Goal: Task Accomplishment & Management: Manage account settings

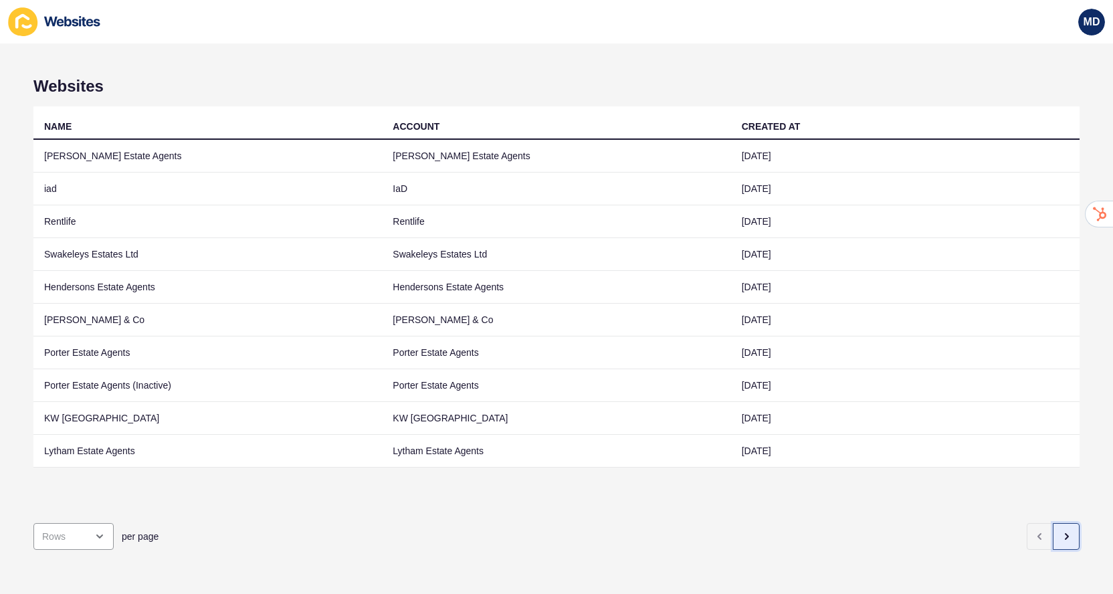
click at [1062, 539] on icon "button" at bounding box center [1066, 536] width 11 height 11
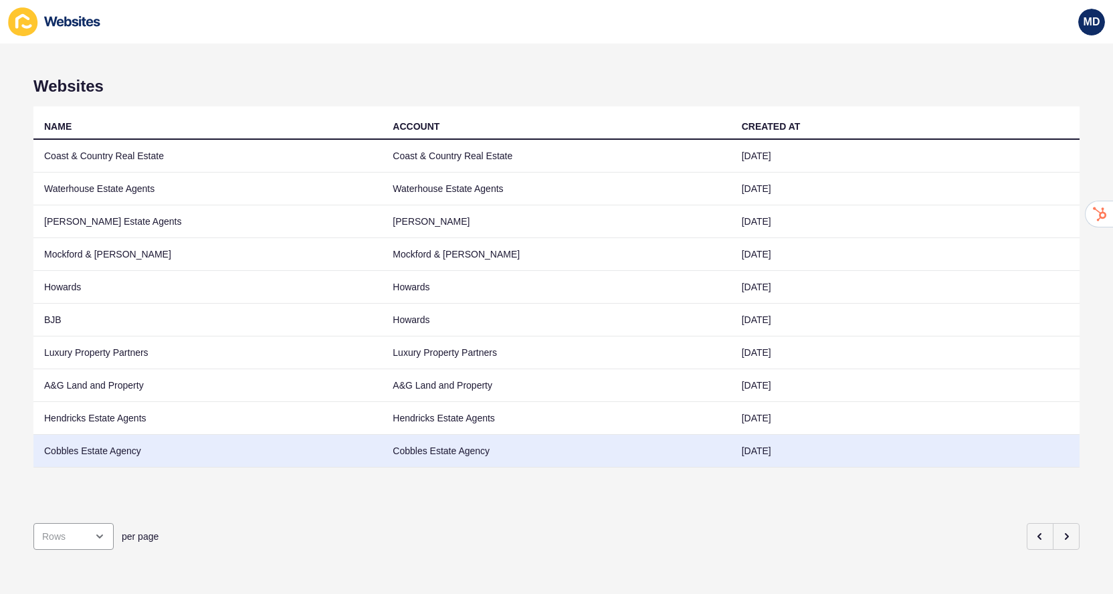
click at [523, 444] on td "Cobbles Estate Agency" at bounding box center [556, 451] width 349 height 33
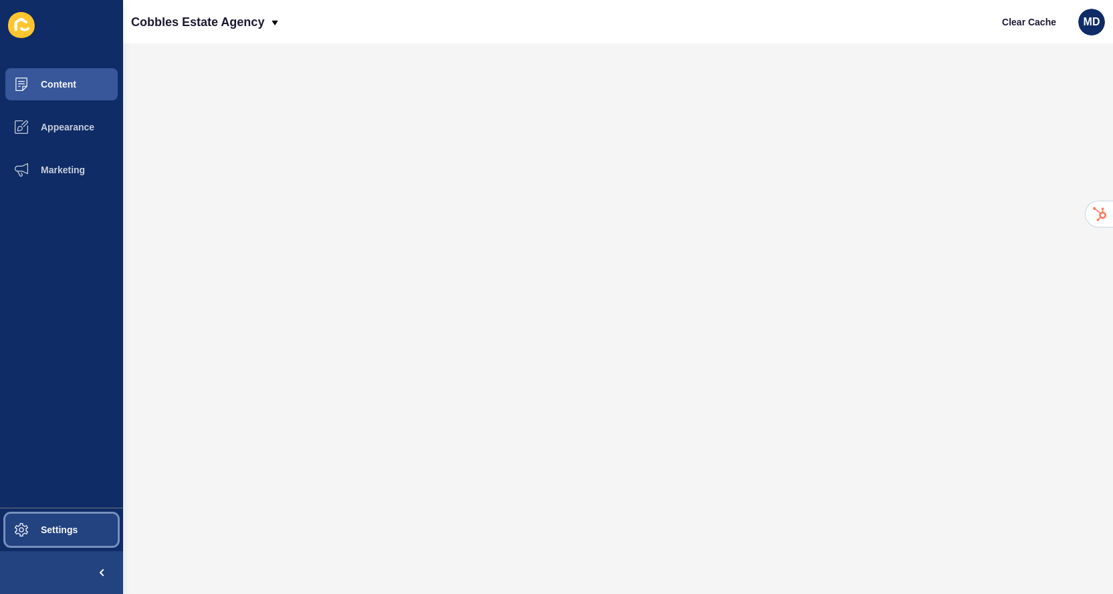
click at [65, 539] on button "Settings" at bounding box center [61, 529] width 123 height 43
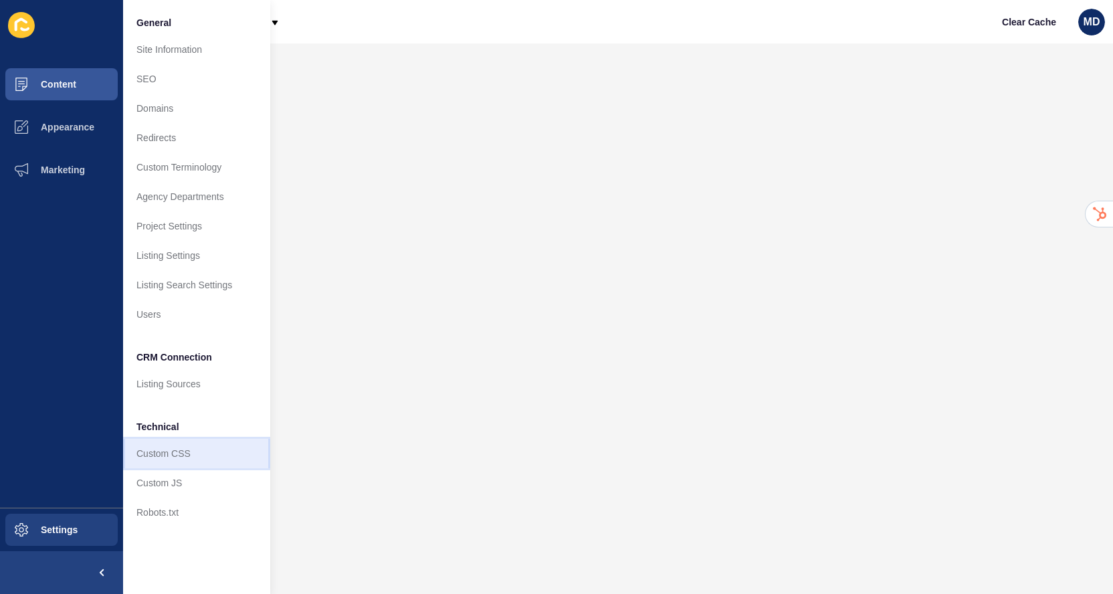
click at [171, 467] on link "Custom CSS" at bounding box center [196, 453] width 147 height 29
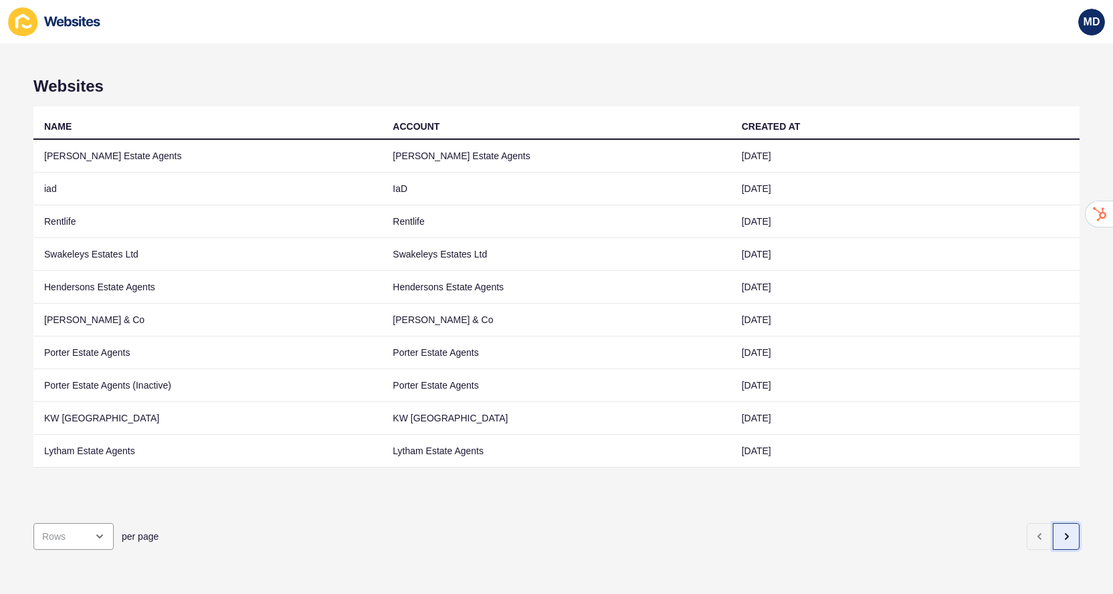
click at [1077, 530] on button "button" at bounding box center [1066, 536] width 27 height 27
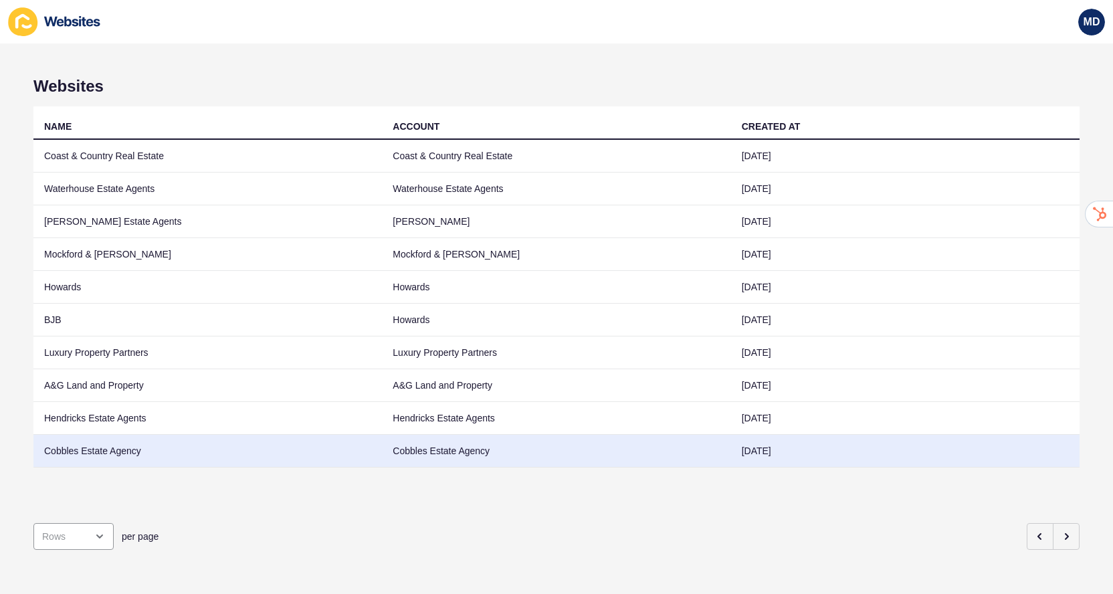
click at [281, 438] on td "Cobbles Estate Agency" at bounding box center [207, 451] width 349 height 33
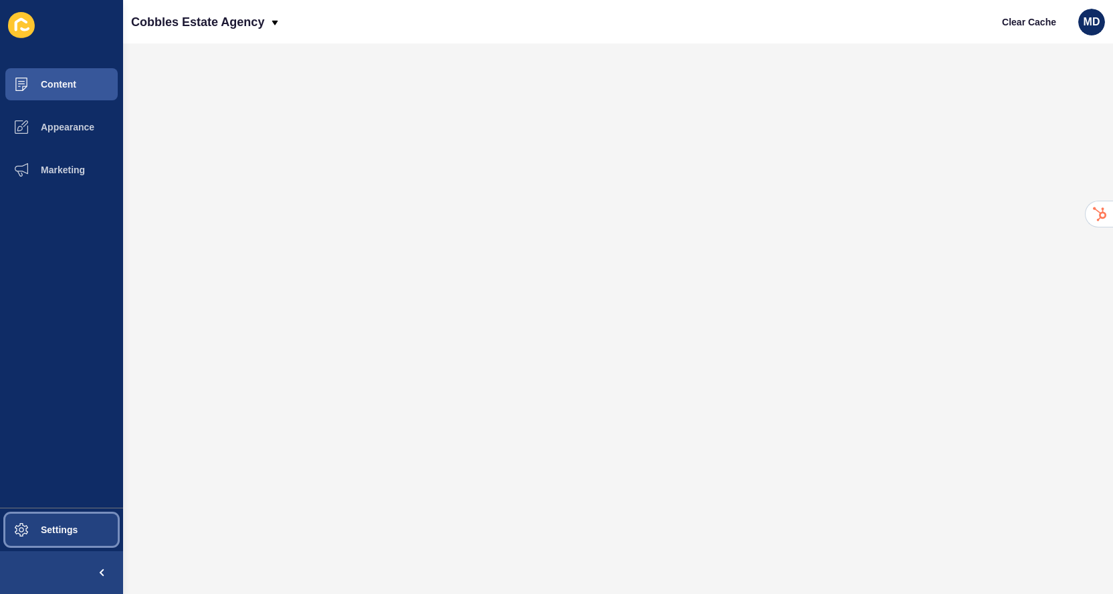
click at [45, 531] on span "Settings" at bounding box center [38, 530] width 80 height 11
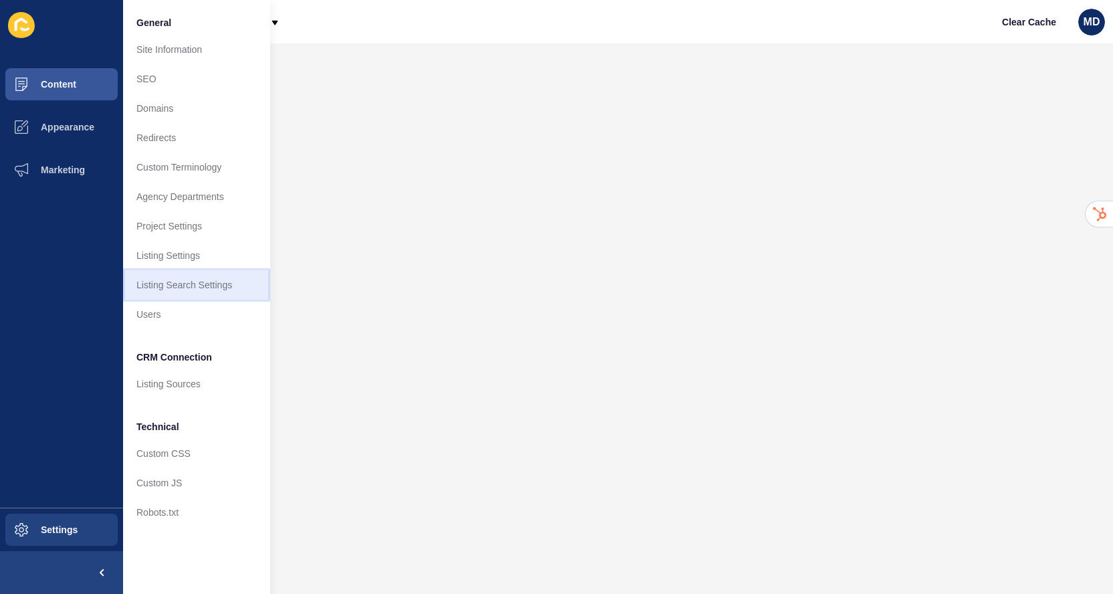
click at [221, 292] on link "Listing Search Settings" at bounding box center [196, 284] width 147 height 29
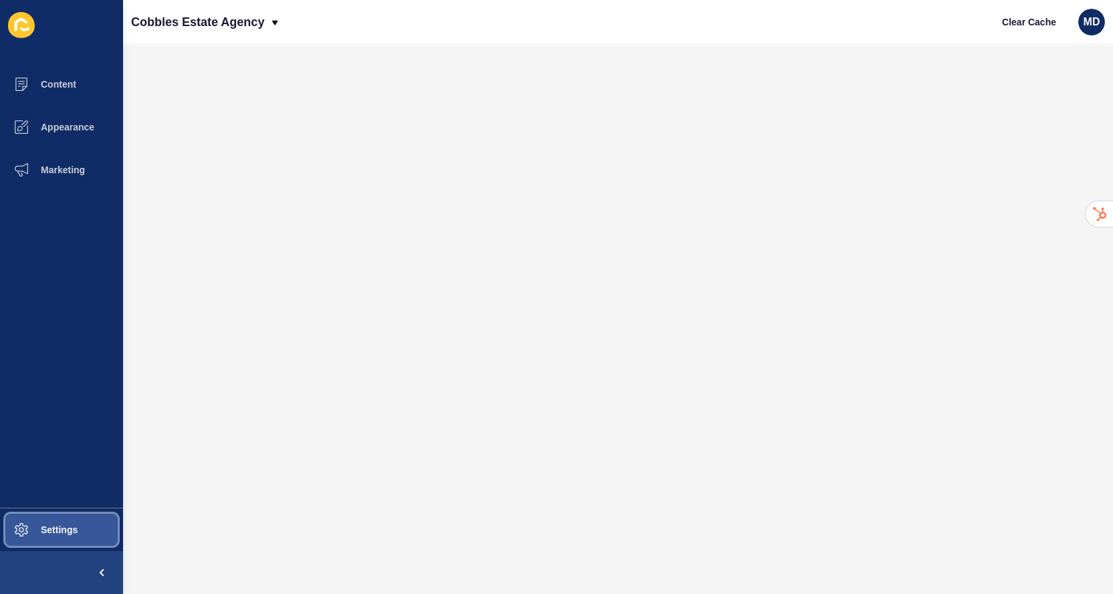
click at [80, 529] on button "Settings" at bounding box center [61, 529] width 123 height 43
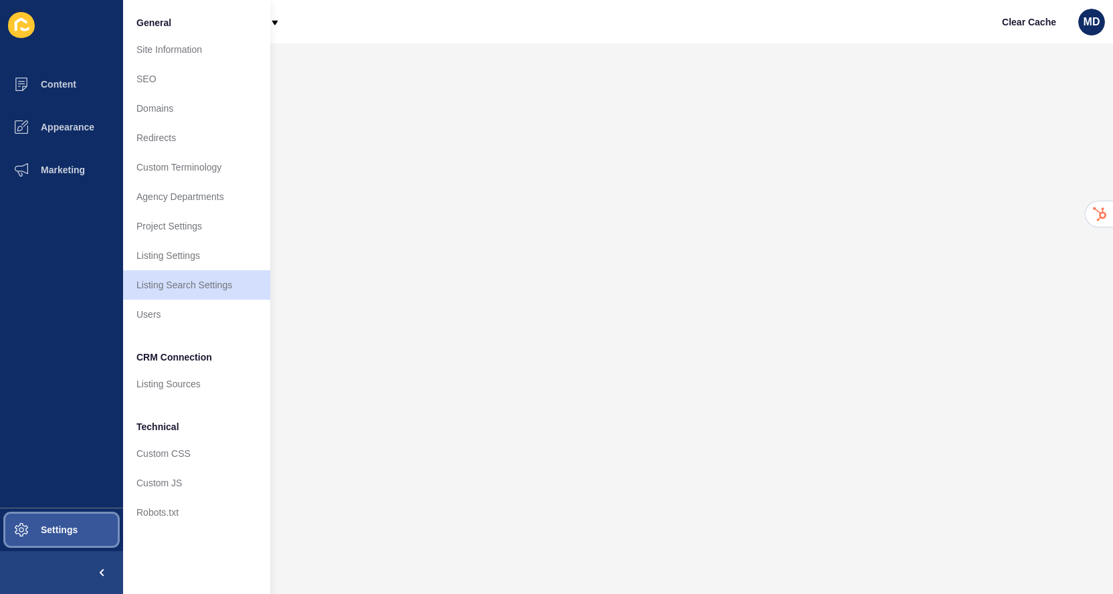
click at [80, 529] on button "Settings" at bounding box center [61, 529] width 123 height 43
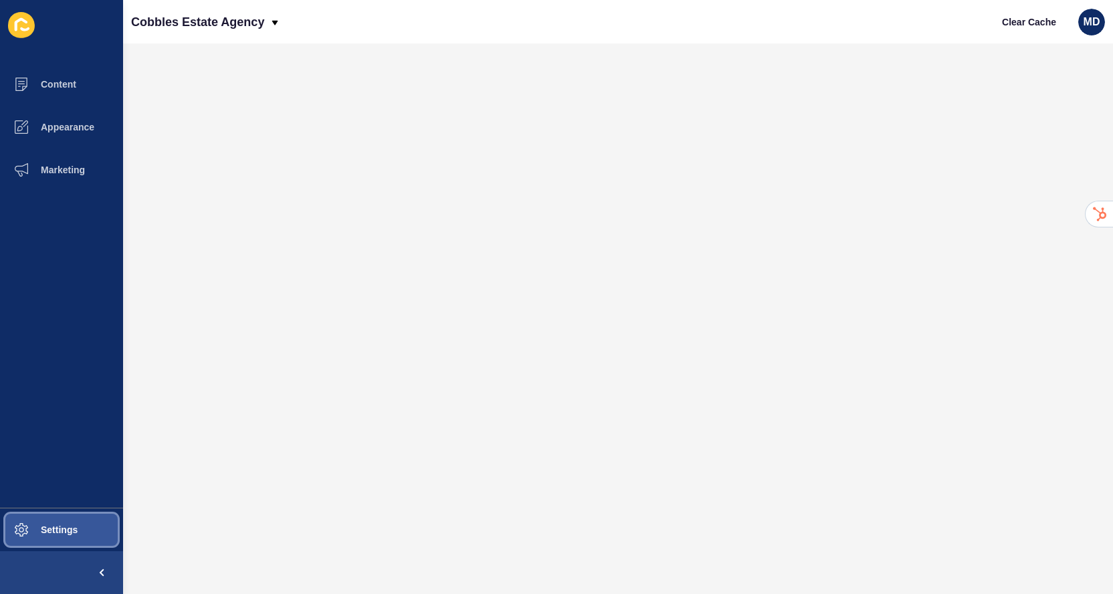
click at [42, 538] on span at bounding box center [21, 529] width 43 height 43
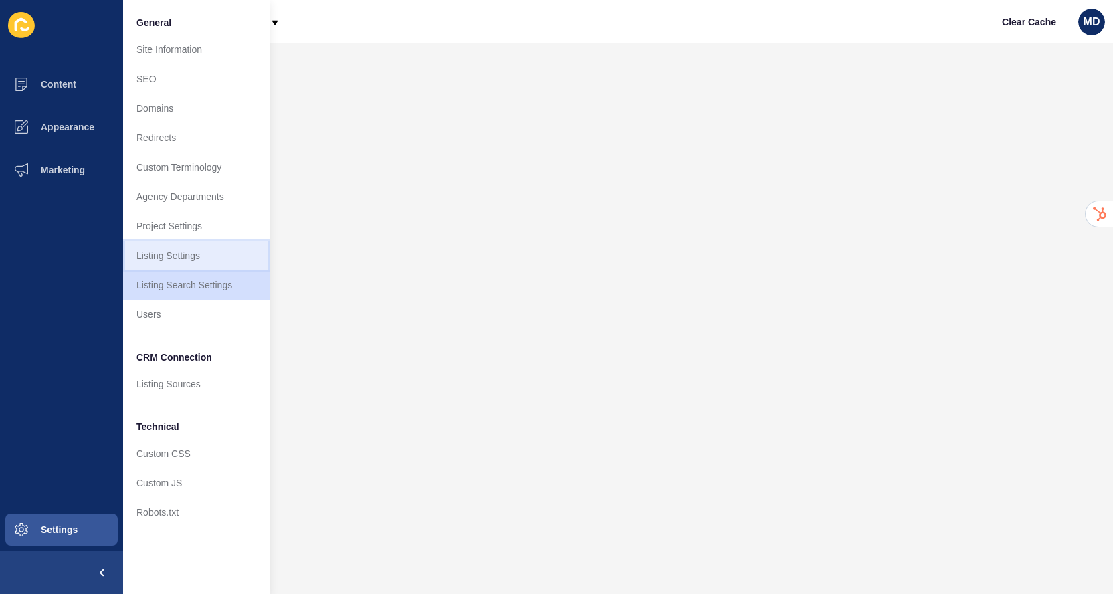
click at [181, 248] on link "Listing Settings" at bounding box center [196, 255] width 147 height 29
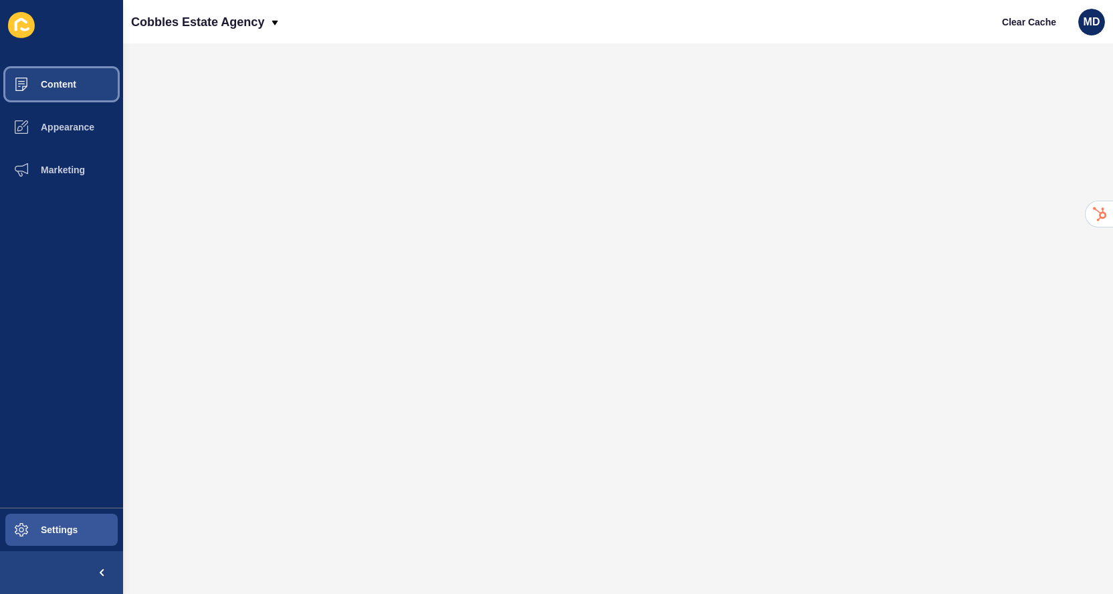
click at [56, 86] on span "Content" at bounding box center [37, 84] width 78 height 11
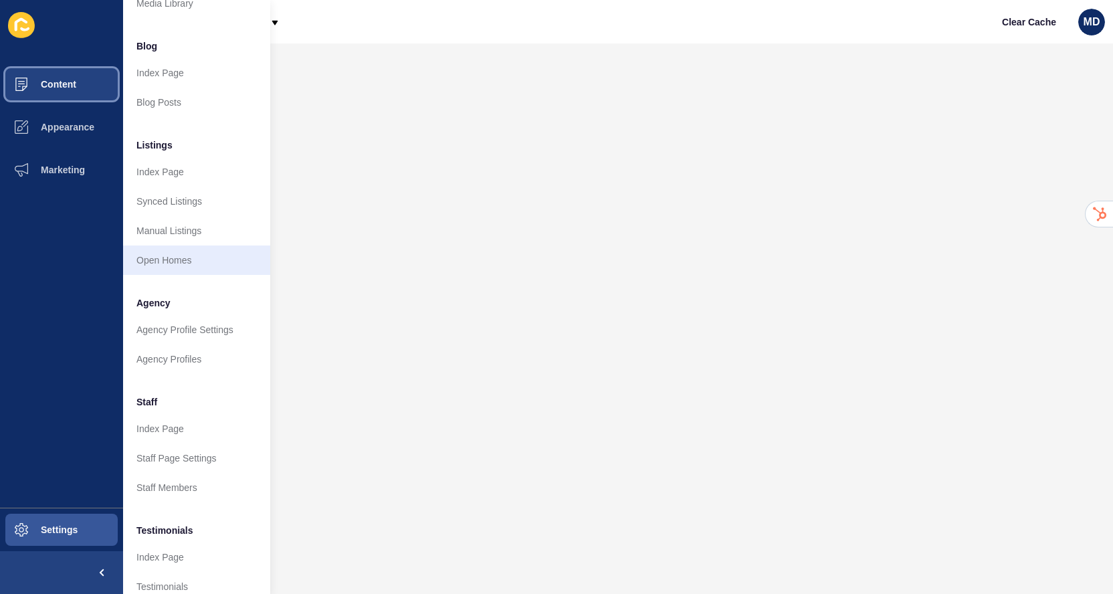
scroll to position [92, 0]
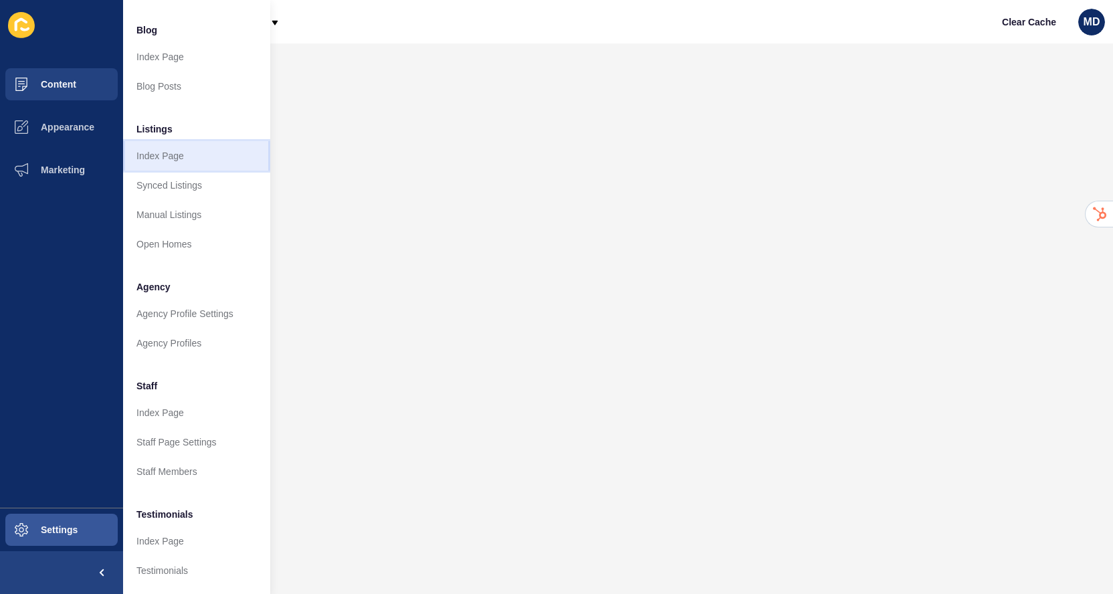
click at [219, 159] on link "Index Page" at bounding box center [196, 155] width 147 height 29
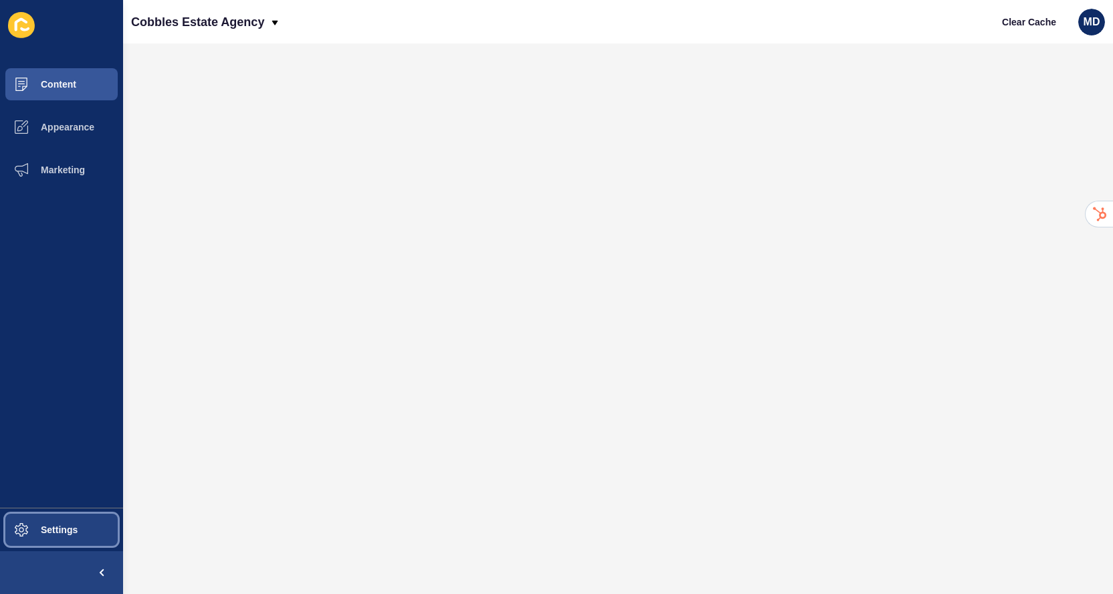
click at [99, 532] on button "Settings" at bounding box center [61, 529] width 123 height 43
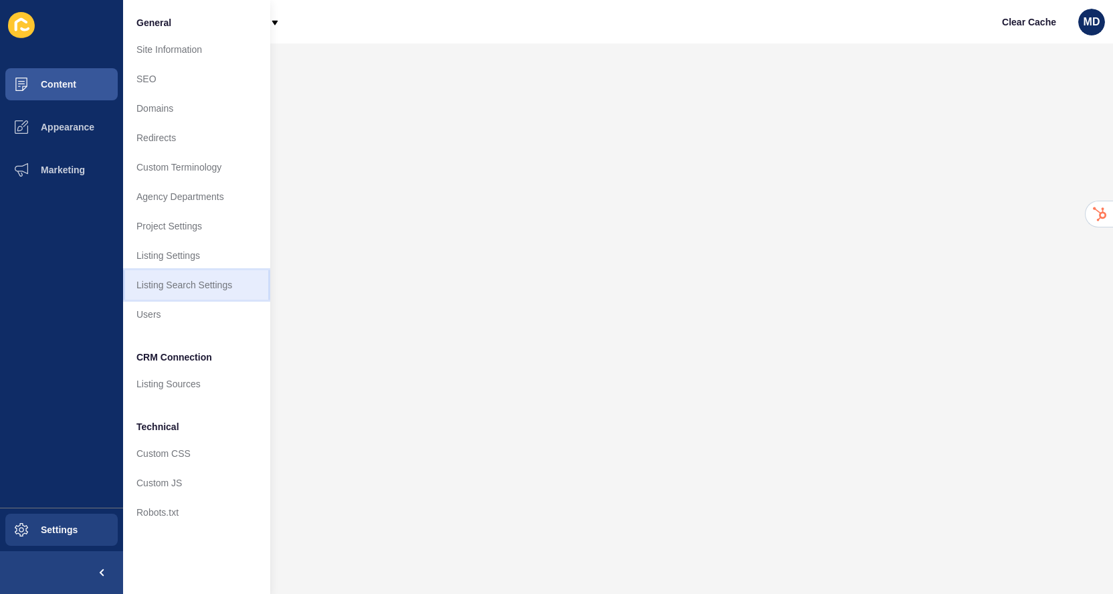
click at [182, 284] on link "Listing Search Settings" at bounding box center [196, 284] width 147 height 29
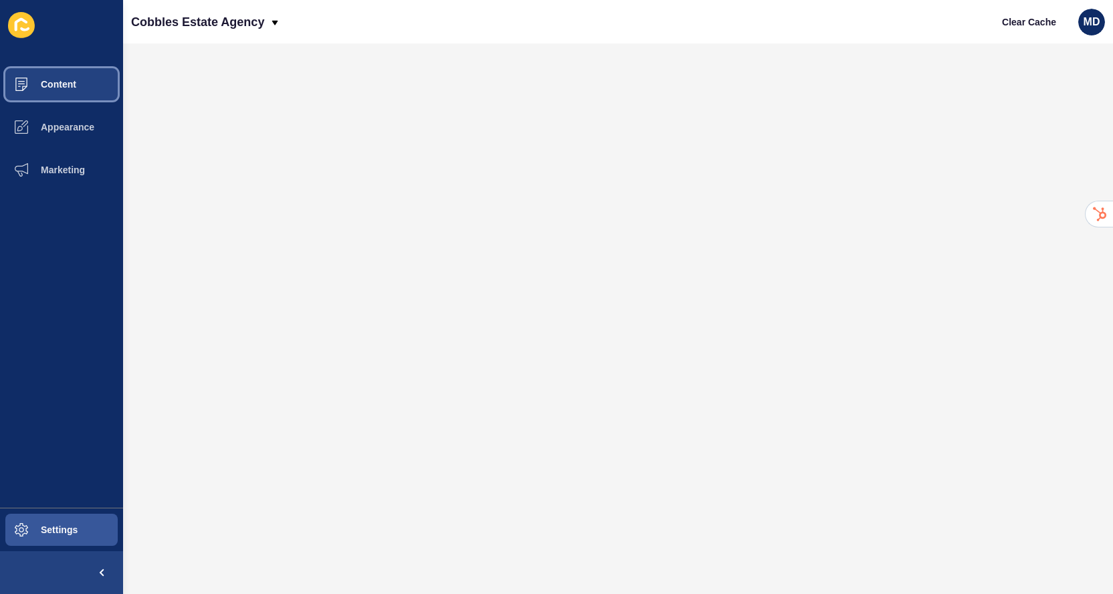
click at [80, 94] on button "Content" at bounding box center [61, 84] width 123 height 43
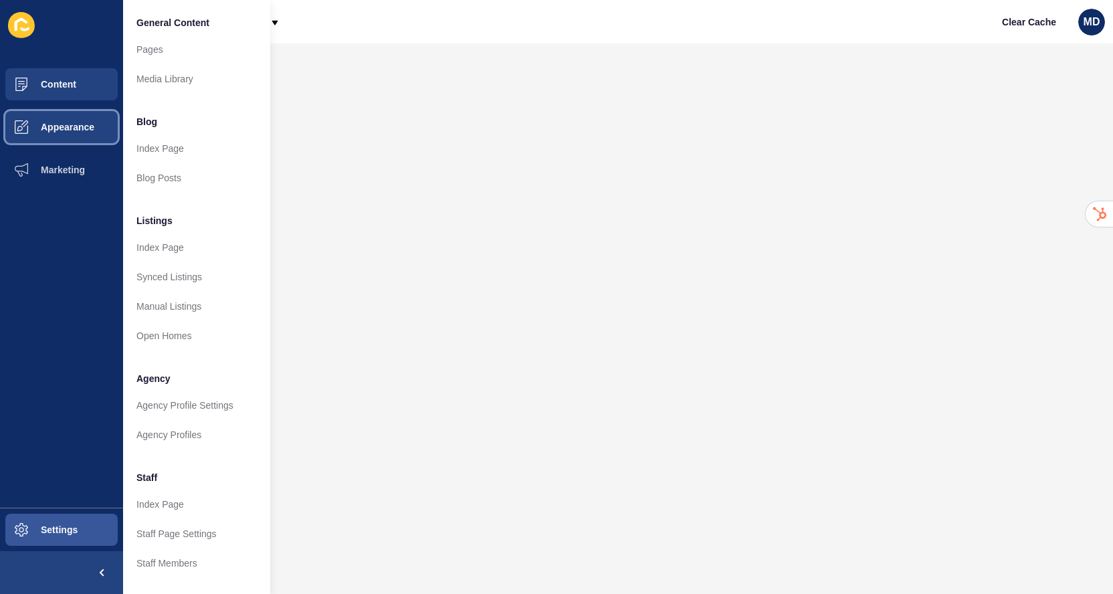
click at [86, 128] on span "Appearance" at bounding box center [46, 127] width 96 height 11
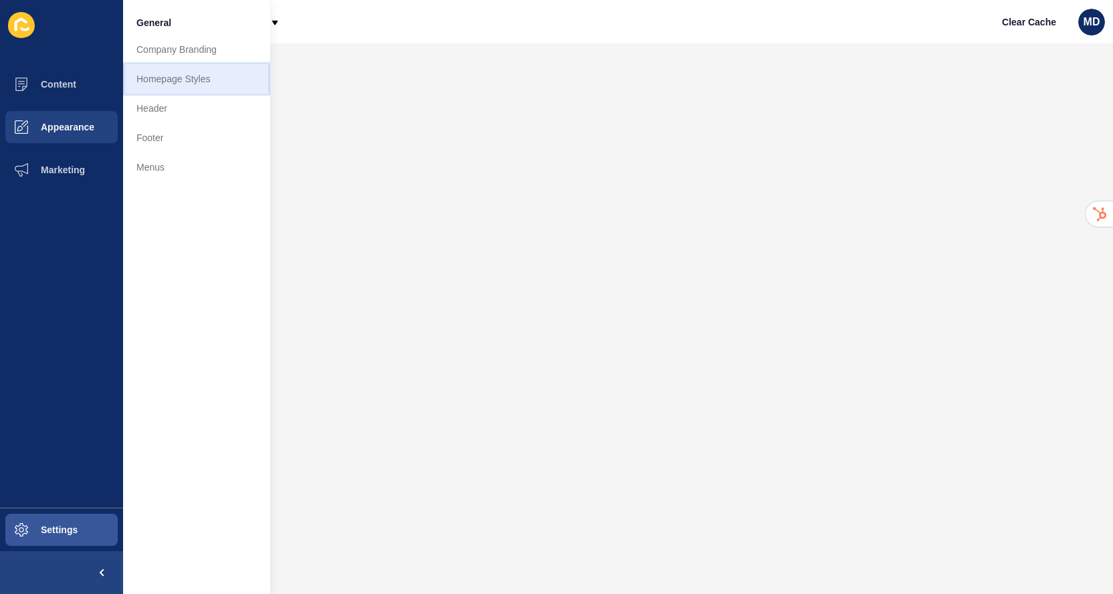
click at [167, 80] on link "Homepage Styles" at bounding box center [196, 78] width 147 height 29
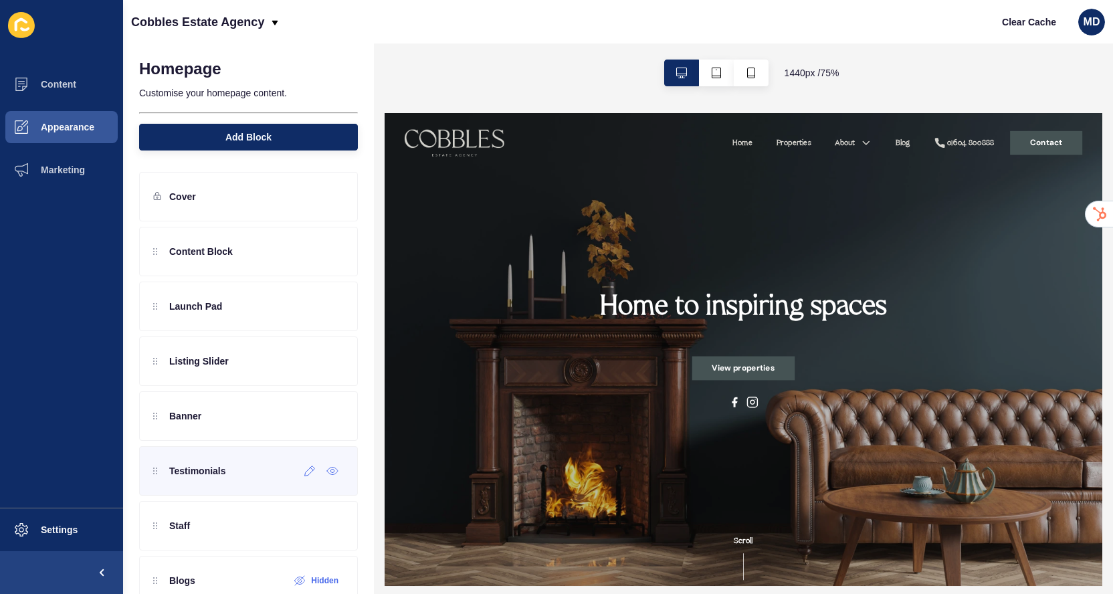
scroll to position [1, 0]
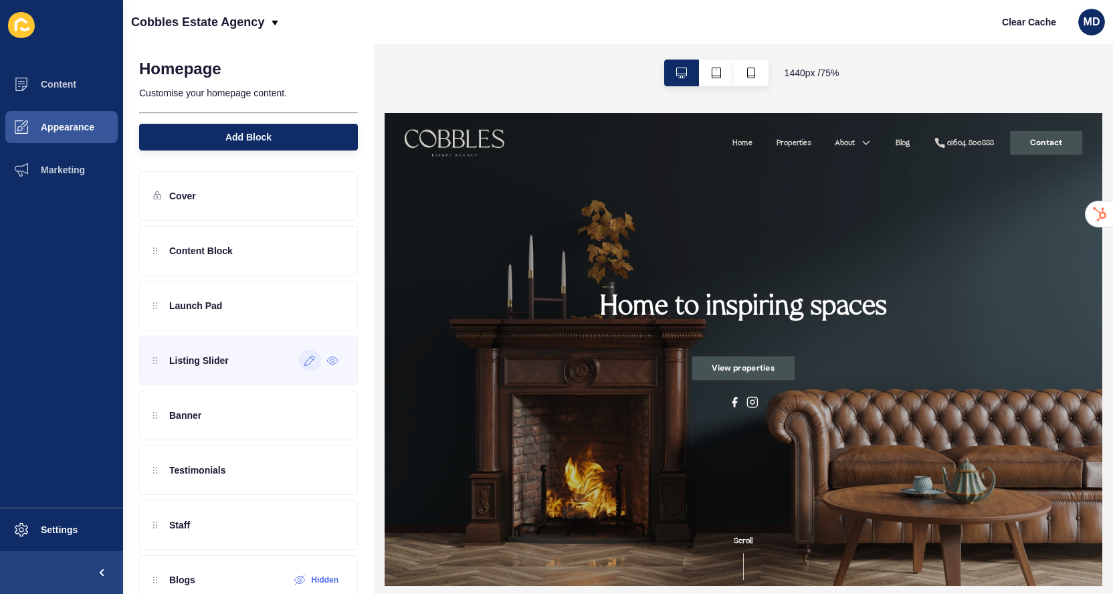
click at [313, 361] on icon at bounding box center [309, 360] width 11 height 11
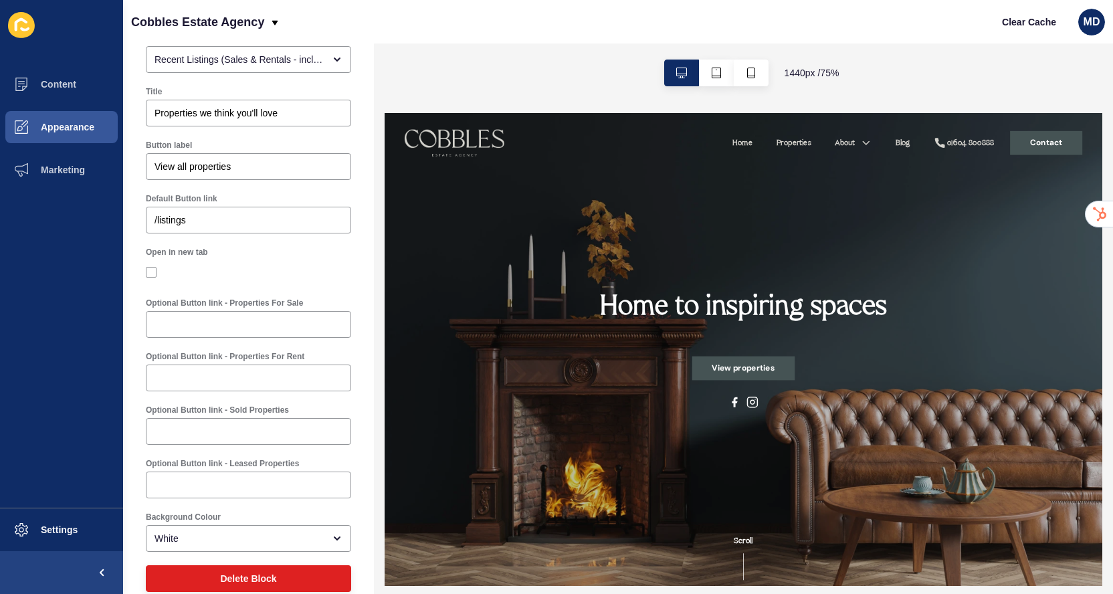
scroll to position [149, 0]
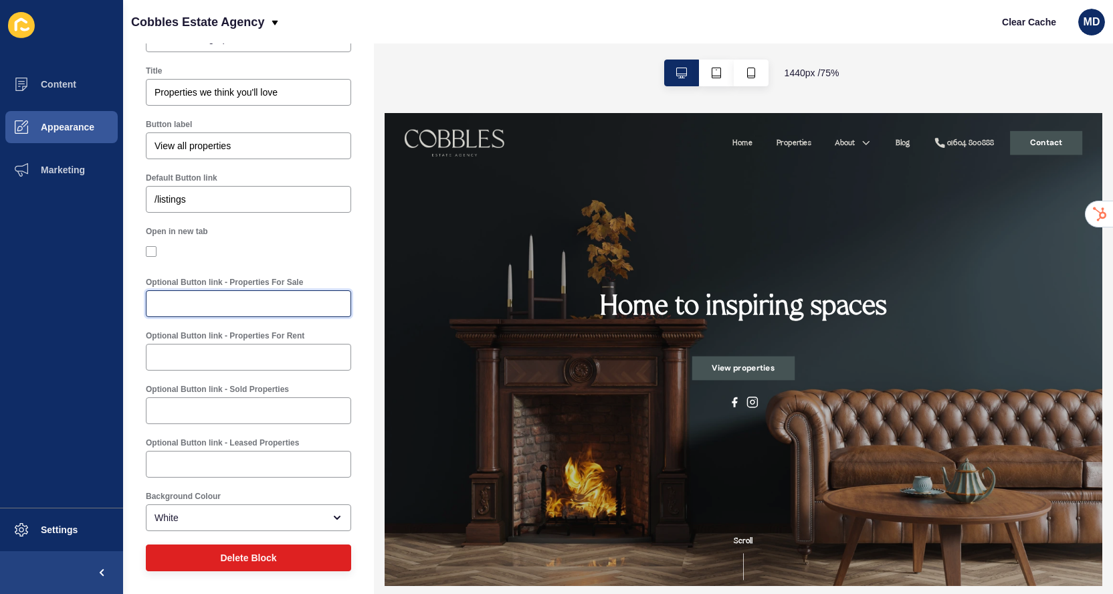
click at [271, 304] on input "Optional Button link - Properties For Sale" at bounding box center [249, 303] width 188 height 13
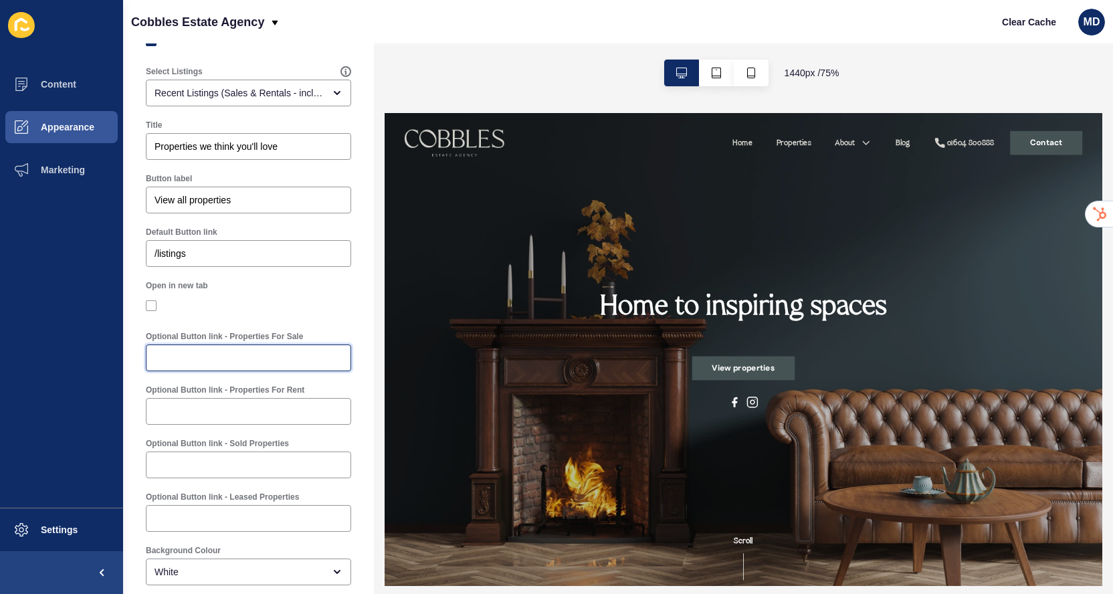
scroll to position [73, 0]
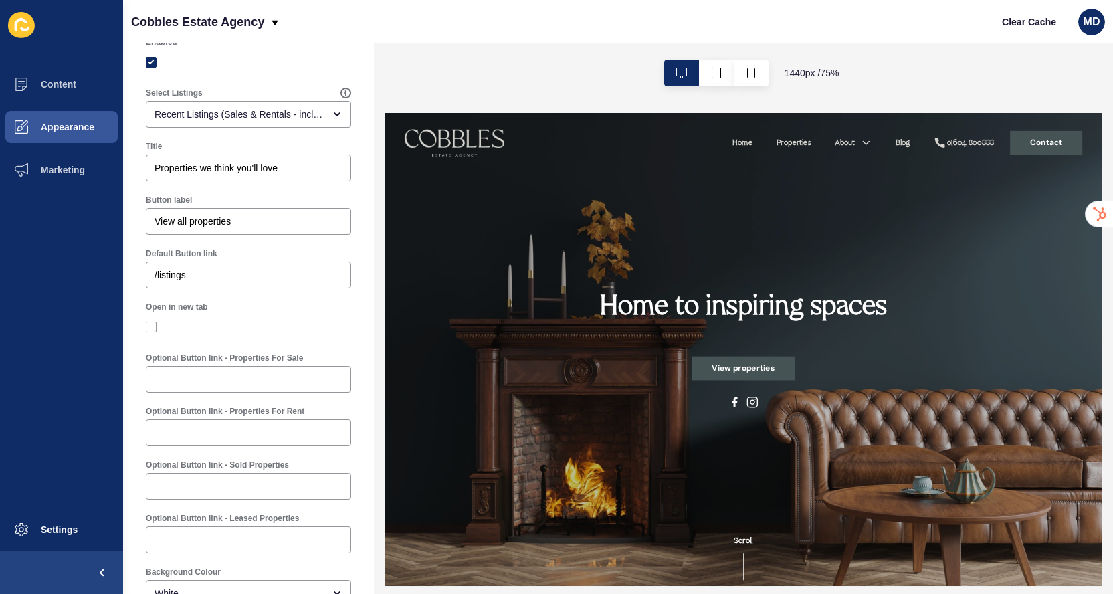
click at [255, 257] on div "Default Button link" at bounding box center [248, 253] width 205 height 11
click at [255, 266] on div "/listings" at bounding box center [248, 275] width 205 height 27
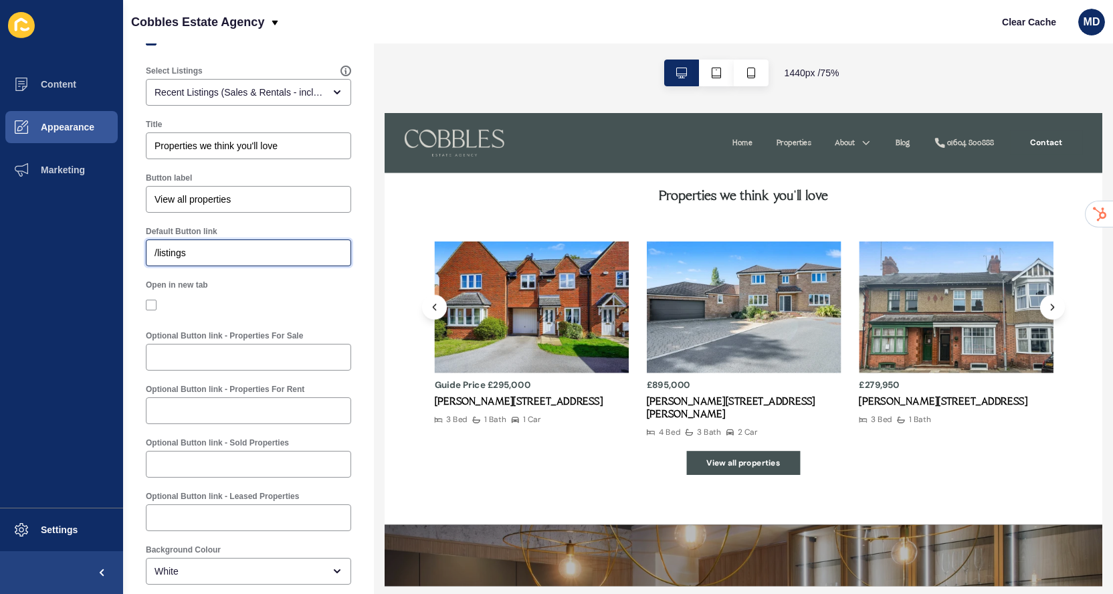
scroll to position [0, 0]
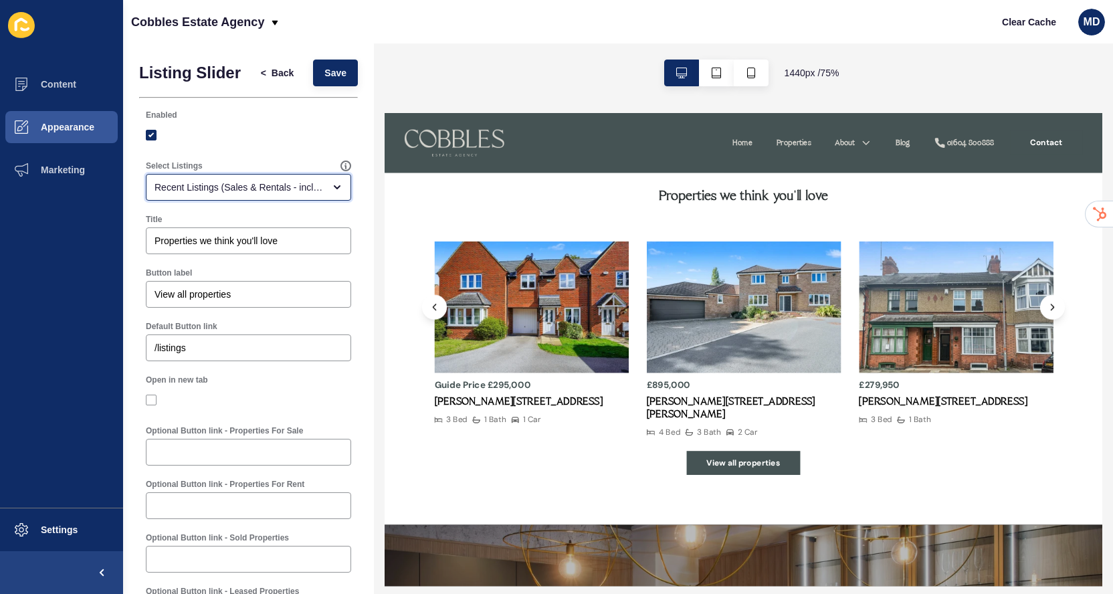
click at [288, 189] on div "Recent Listings (Sales & Rentals - including sold & leased)" at bounding box center [239, 187] width 169 height 13
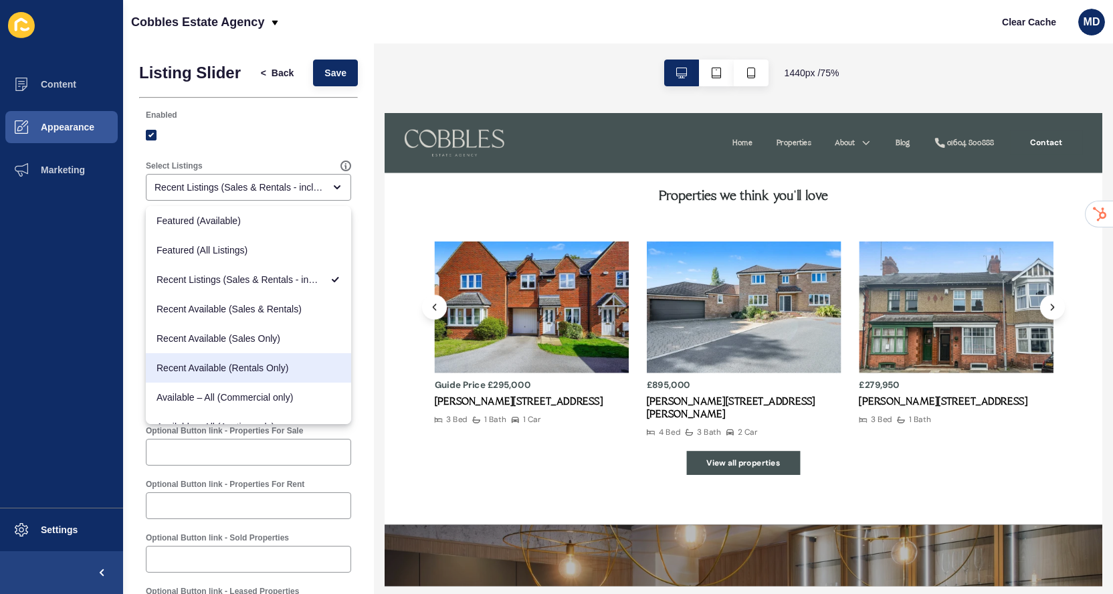
click at [36, 408] on ul "Content Appearance Marketing" at bounding box center [61, 285] width 123 height 445
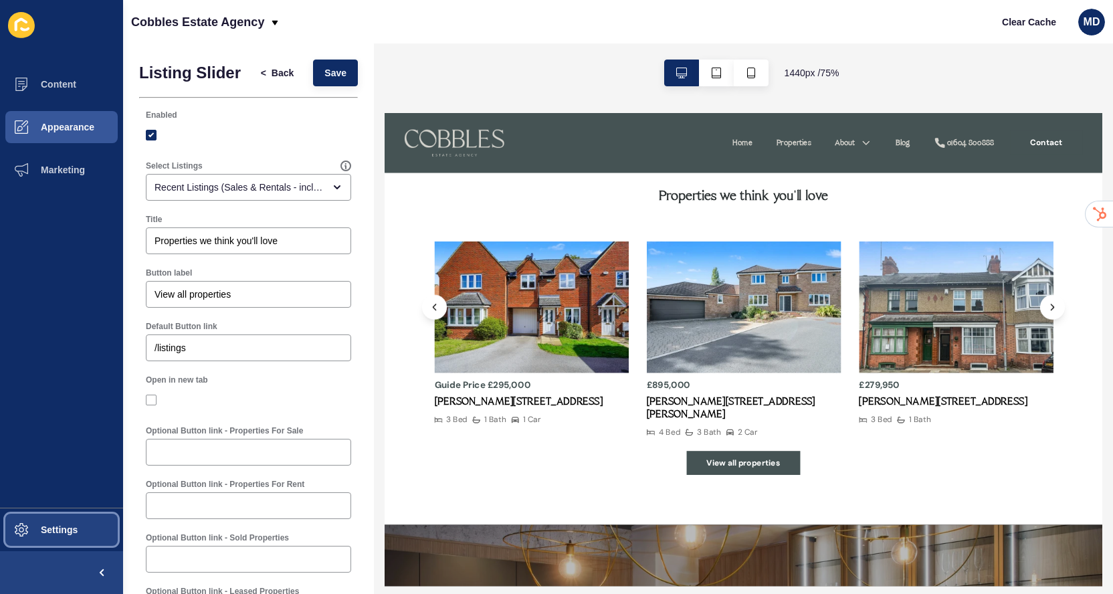
click at [31, 525] on span "Settings" at bounding box center [38, 530] width 80 height 11
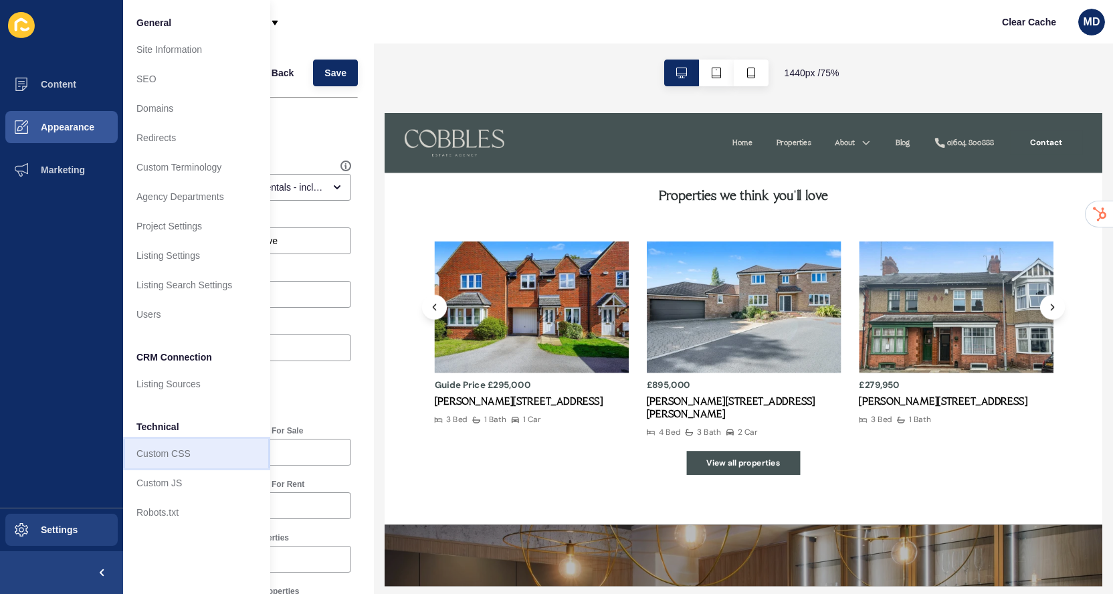
click at [176, 463] on link "Custom CSS" at bounding box center [196, 453] width 147 height 29
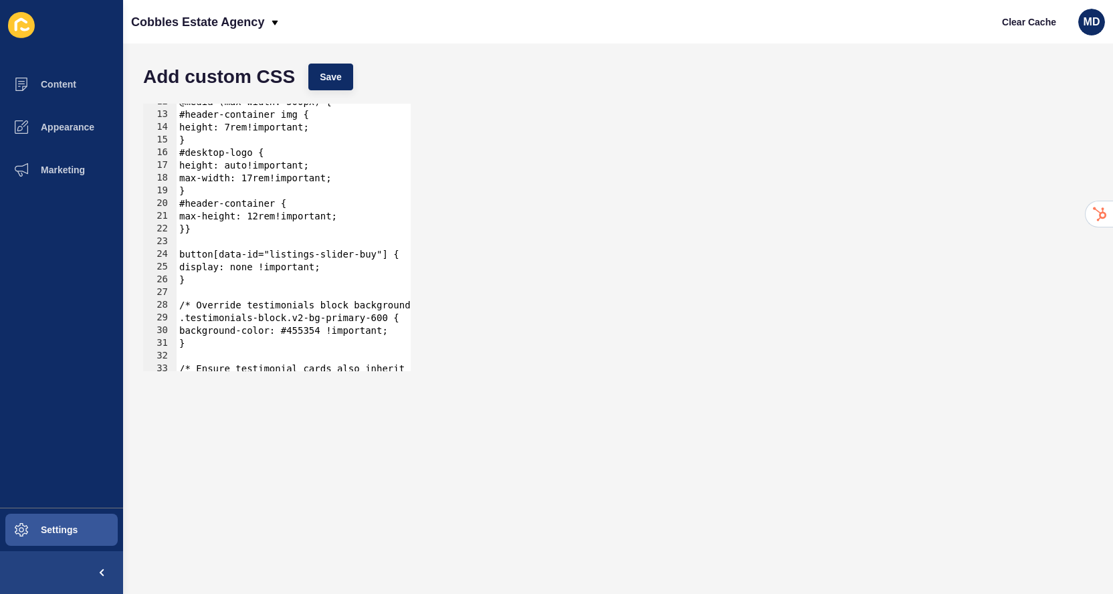
scroll to position [0, 36]
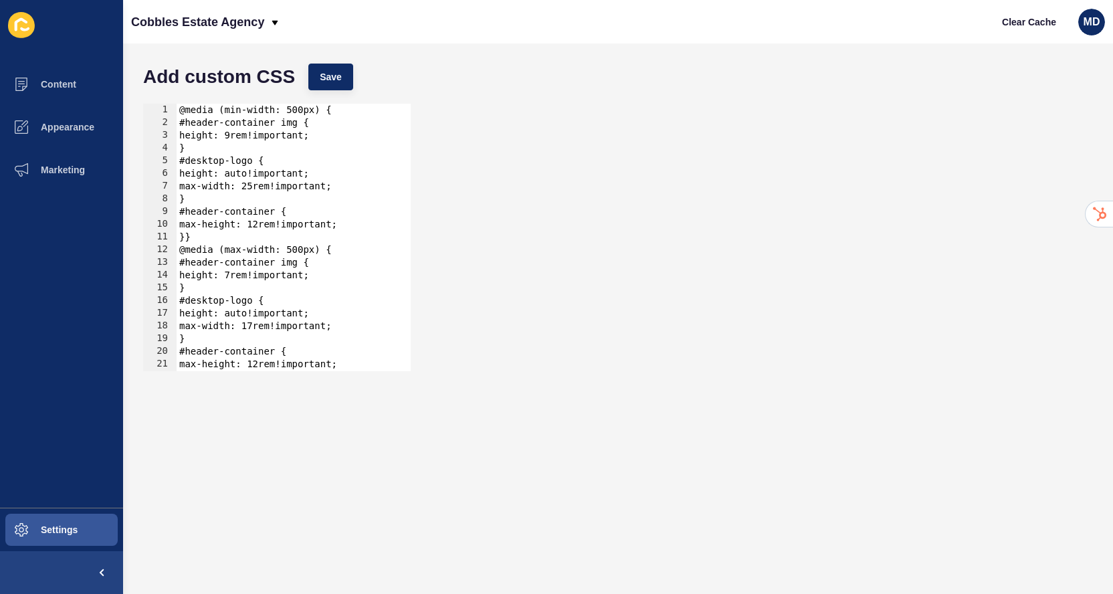
click at [291, 128] on div "@media (min-width: 500px) { #header-container img { height: 9rem!important; } #…" at bounding box center [368, 250] width 382 height 293
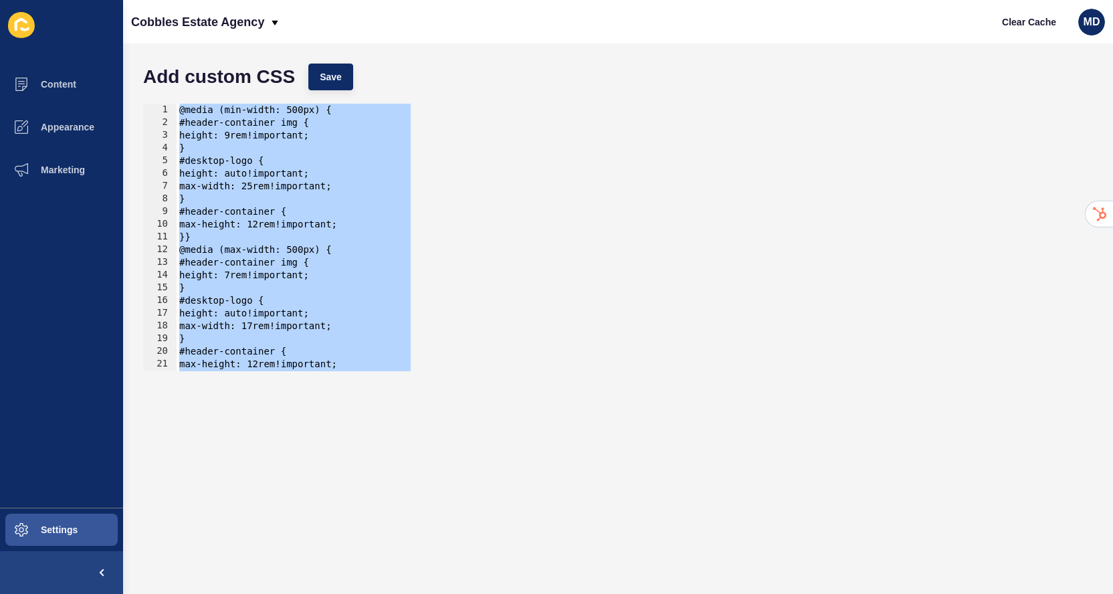
click at [238, 261] on div "@media (min-width: 500px) { #header-container img { height: 9rem!important; } #…" at bounding box center [368, 250] width 382 height 293
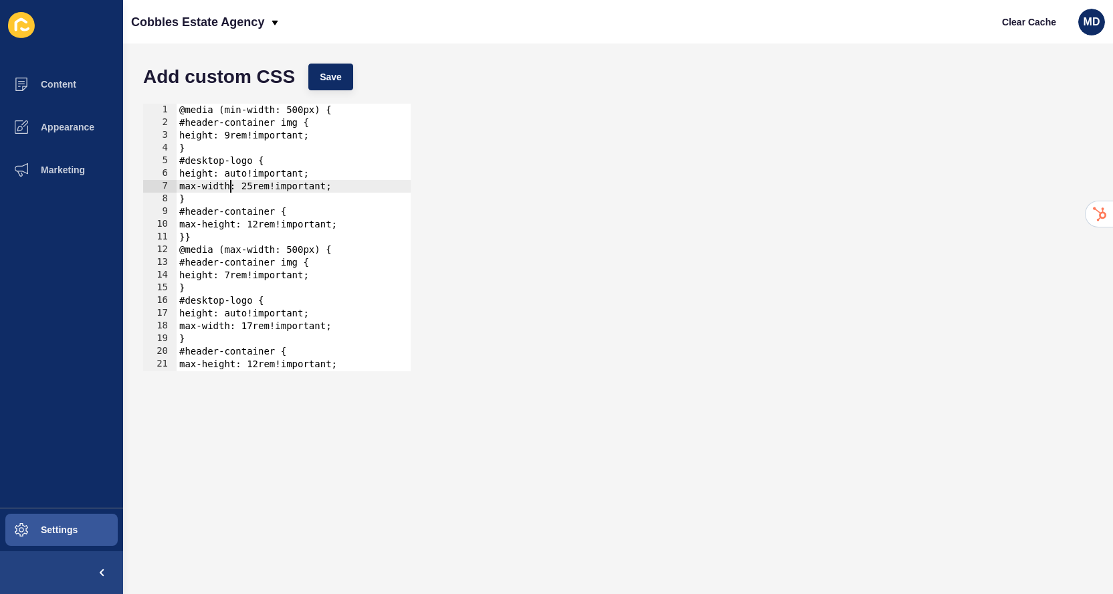
click at [230, 181] on div "@media (min-width: 500px) { #header-container img { height: 9rem!important; } #…" at bounding box center [368, 250] width 382 height 293
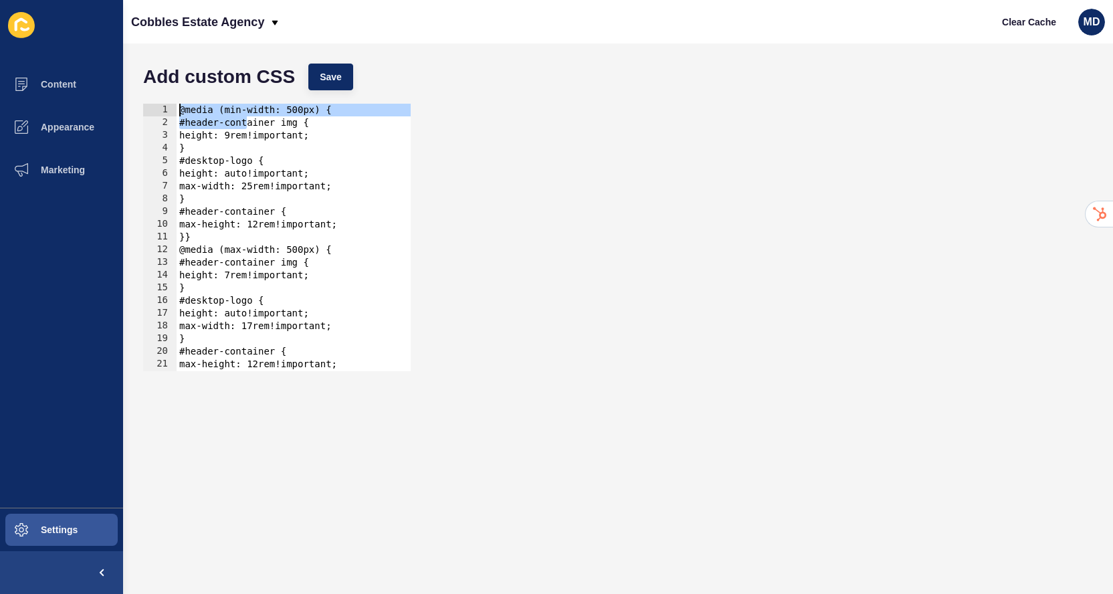
drag, startPoint x: 240, startPoint y: 128, endPoint x: 141, endPoint y: 114, distance: 100.1
click at [141, 114] on div "max-width: 25rem!important; 1 2 3 4 5 6 7 8 9 10 11 12 13 14 15 16 17 18 19 20 …" at bounding box center [617, 237] width 963 height 281
click at [215, 130] on div "@media (min-width: 500px) { #header-container img { height: 9rem!important; } #…" at bounding box center [368, 250] width 382 height 293
click at [230, 128] on div "@media (min-width: 500px) { #header-container img { height: 9rem!important; } #…" at bounding box center [368, 250] width 382 height 293
click at [230, 136] on div "@media (min-width: 500px) { #header-container img { height: 9rem!important; } #…" at bounding box center [368, 250] width 382 height 293
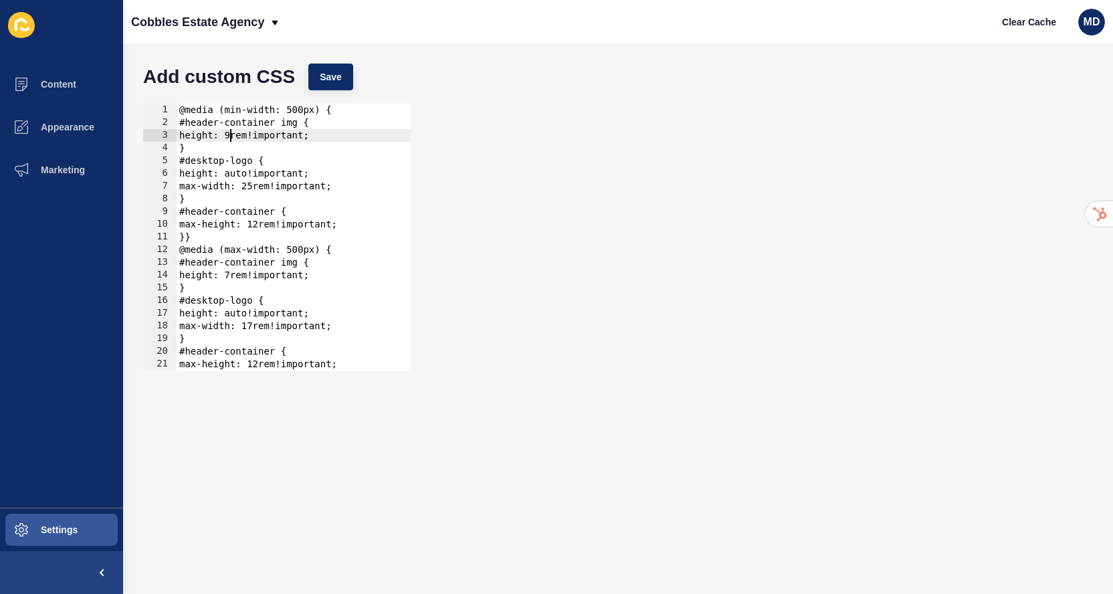
click at [254, 192] on div "@media (min-width: 500px) { #header-container img { height: 9rem!important; } #…" at bounding box center [368, 250] width 382 height 293
click at [343, 81] on button "Save" at bounding box center [330, 77] width 45 height 27
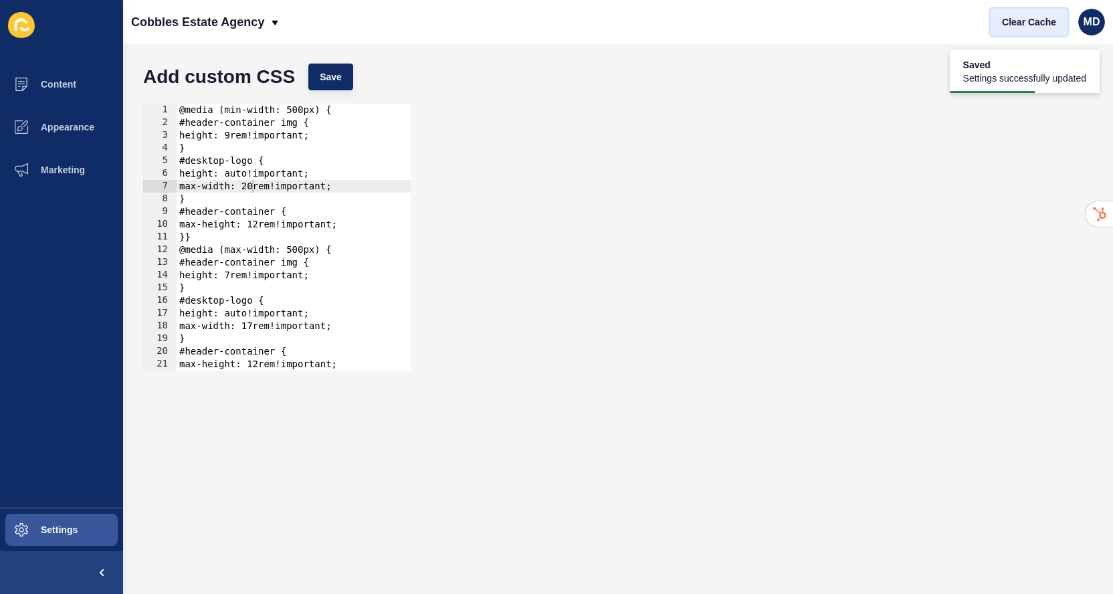
click at [1013, 25] on span "Clear Cache" at bounding box center [1029, 21] width 54 height 13
click at [225, 215] on div "@media (min-width: 500px) { #header-container img { height: 9rem!important; } #…" at bounding box center [368, 250] width 382 height 293
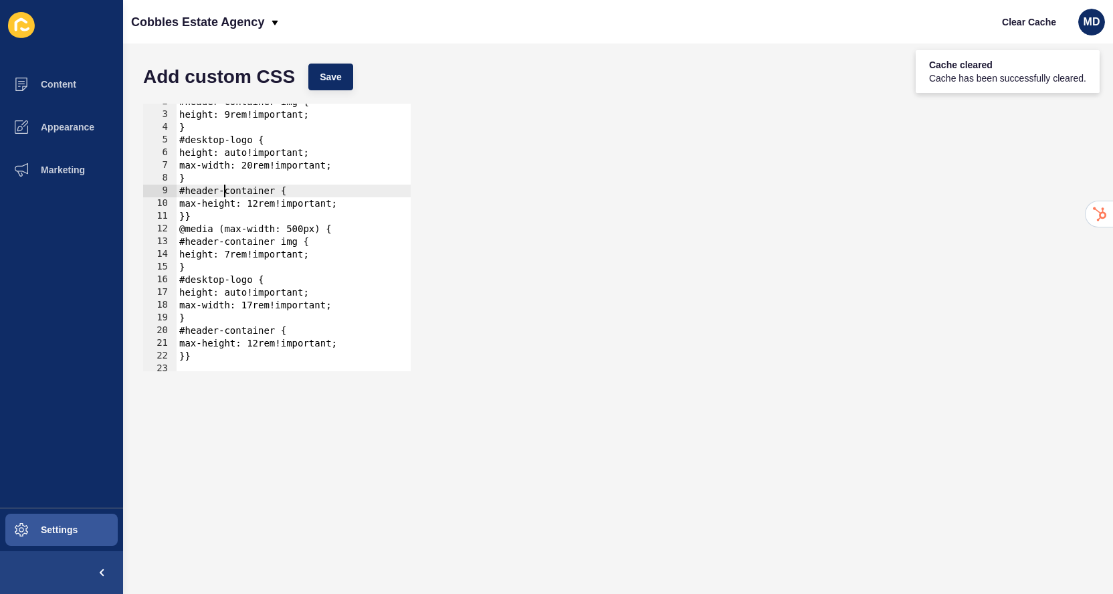
scroll to position [24, 0]
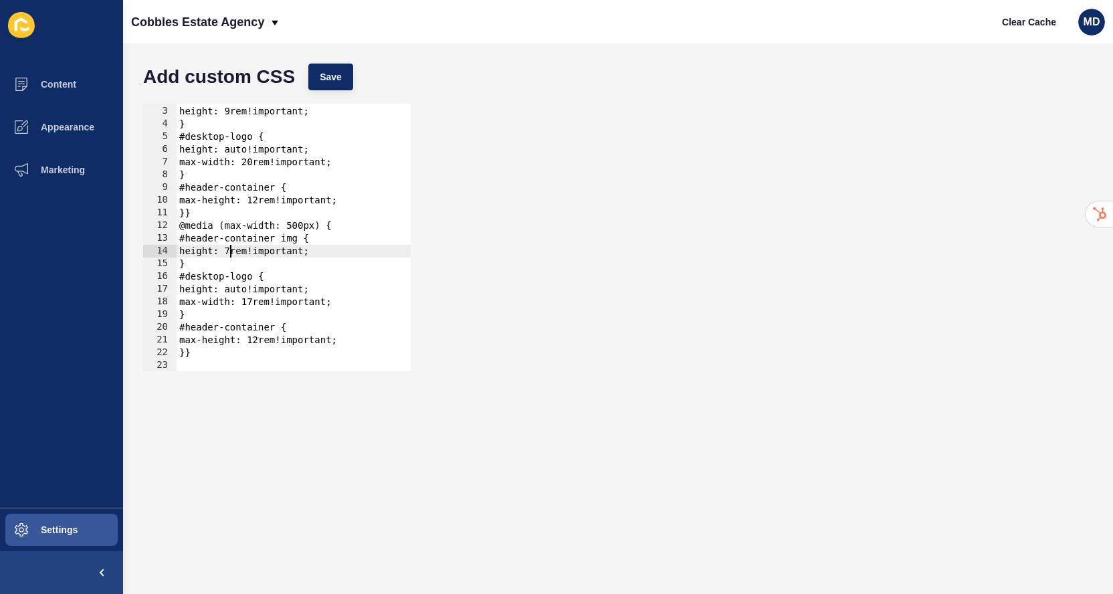
click at [230, 250] on div "#header-container img { height: 9rem!important; } #desktop-logo { height: auto!…" at bounding box center [368, 238] width 382 height 293
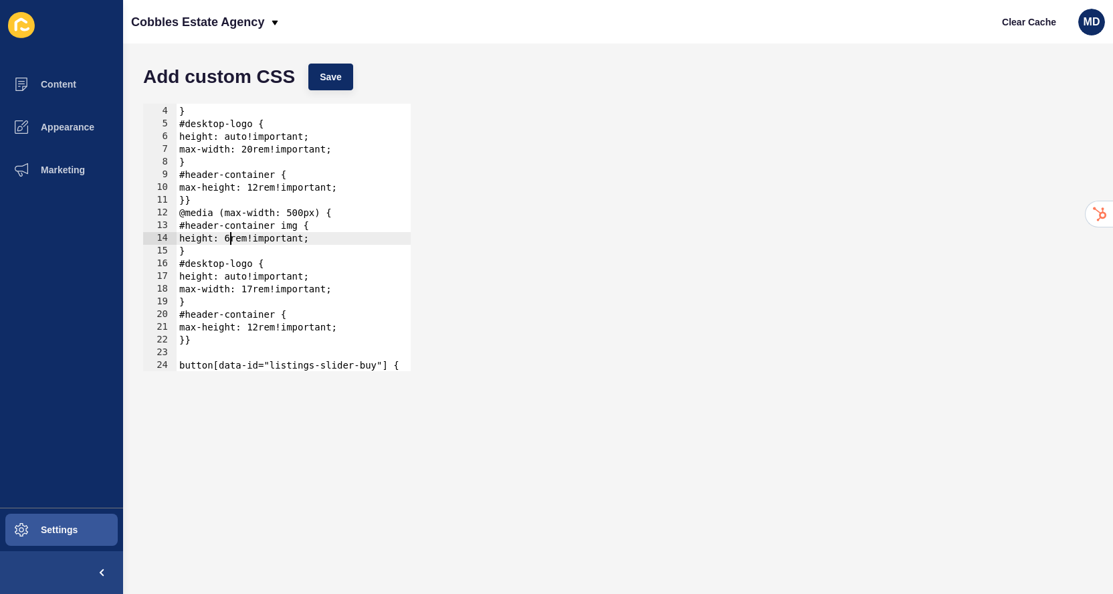
scroll to position [44, 0]
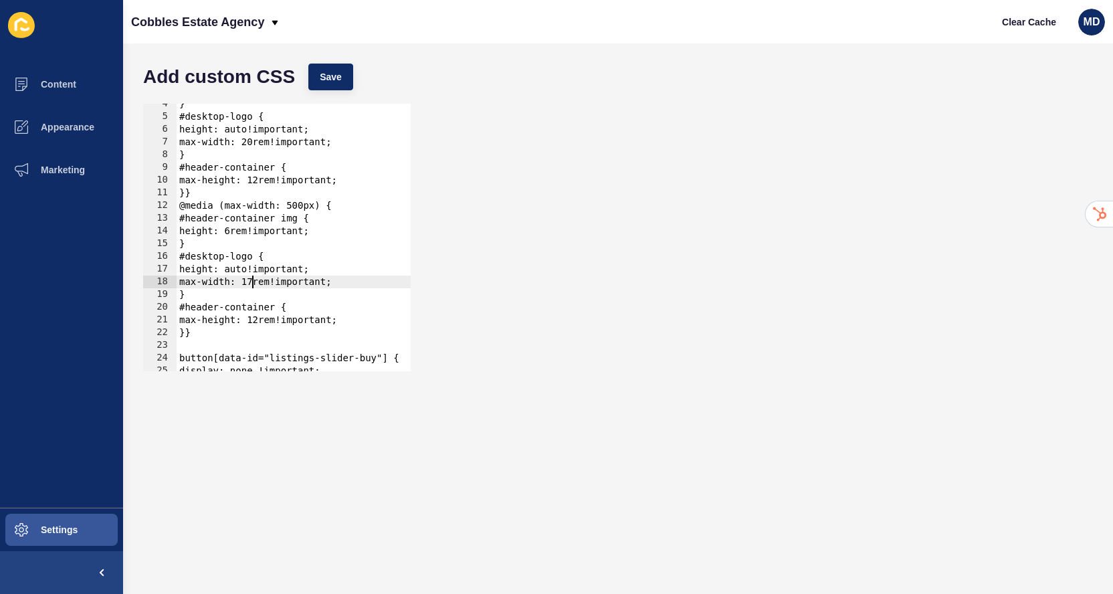
click at [250, 276] on div "} #desktop-logo { height: auto!important; max-width: 20rem!important; } #header…" at bounding box center [368, 244] width 382 height 293
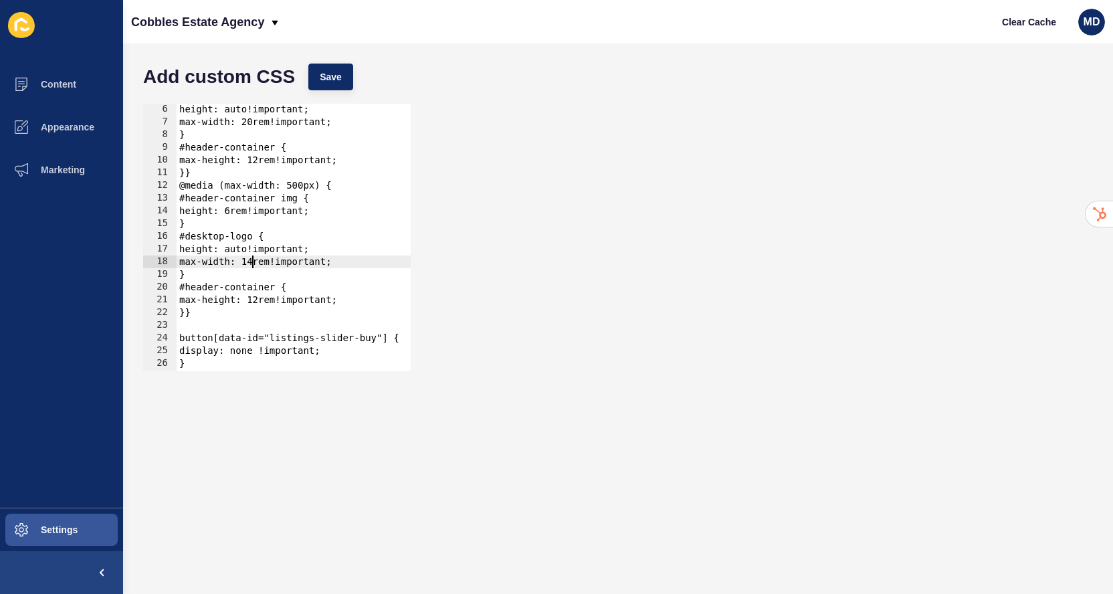
scroll to position [68, 0]
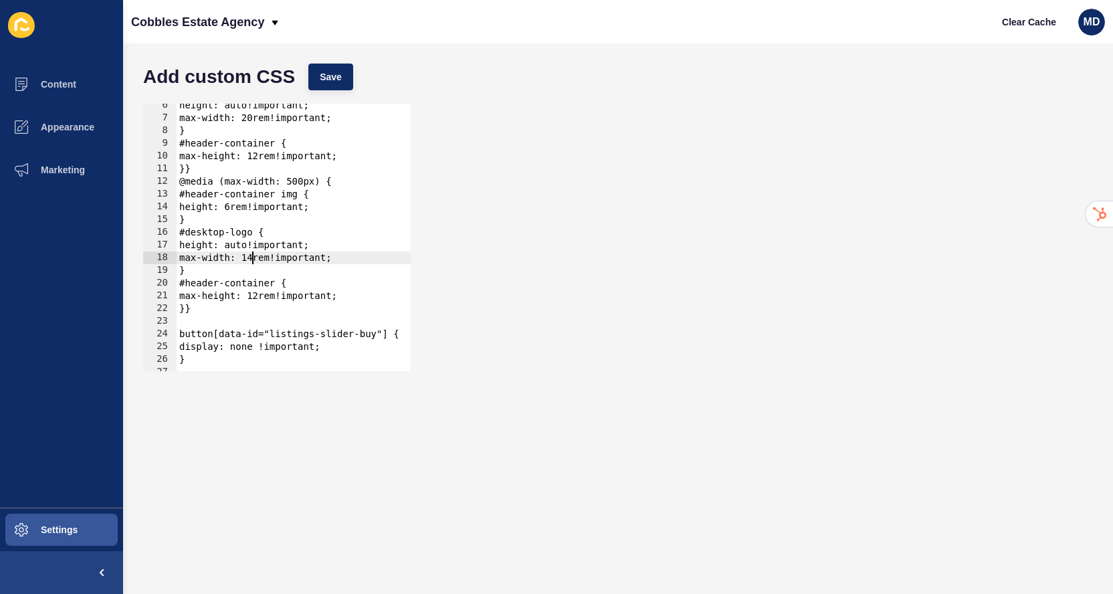
click at [260, 295] on div "height: auto!important; max-width: 20rem!important; } #header-container { max-h…" at bounding box center [368, 245] width 382 height 293
type textarea "max-height: 10rem!important;"
click at [331, 78] on span "Save" at bounding box center [331, 76] width 22 height 13
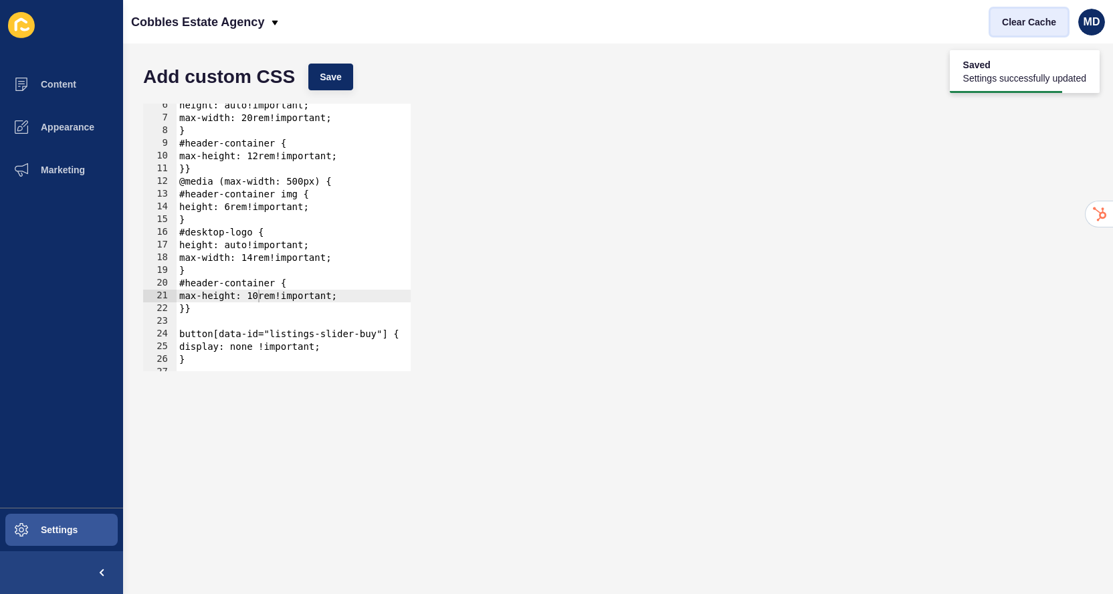
click at [1021, 23] on span "Clear Cache" at bounding box center [1029, 21] width 54 height 13
click at [264, 292] on div "height: auto!important; max-width: 20rem!important; } #header-container { max-h…" at bounding box center [368, 245] width 382 height 293
drag, startPoint x: 254, startPoint y: 294, endPoint x: 270, endPoint y: 294, distance: 16.1
click at [254, 294] on div "height: auto!important; max-width: 20rem!important; } #header-container { max-h…" at bounding box center [368, 245] width 382 height 293
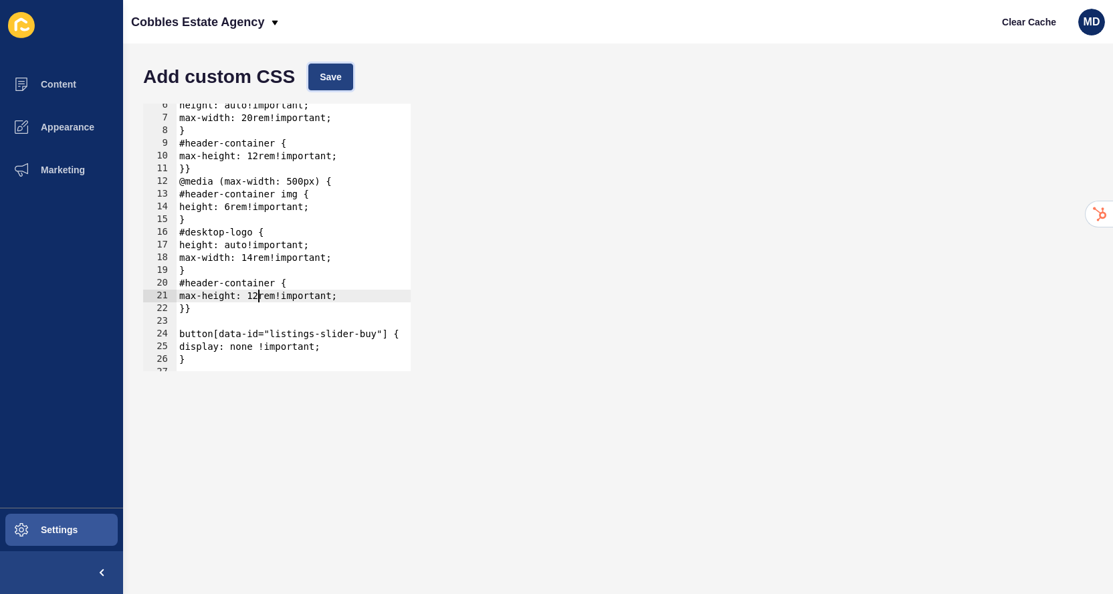
click at [335, 88] on button "Save" at bounding box center [330, 77] width 45 height 27
click at [260, 286] on div "height: auto!important; max-width: 20rem!important; } #header-container { max-h…" at bounding box center [368, 245] width 382 height 293
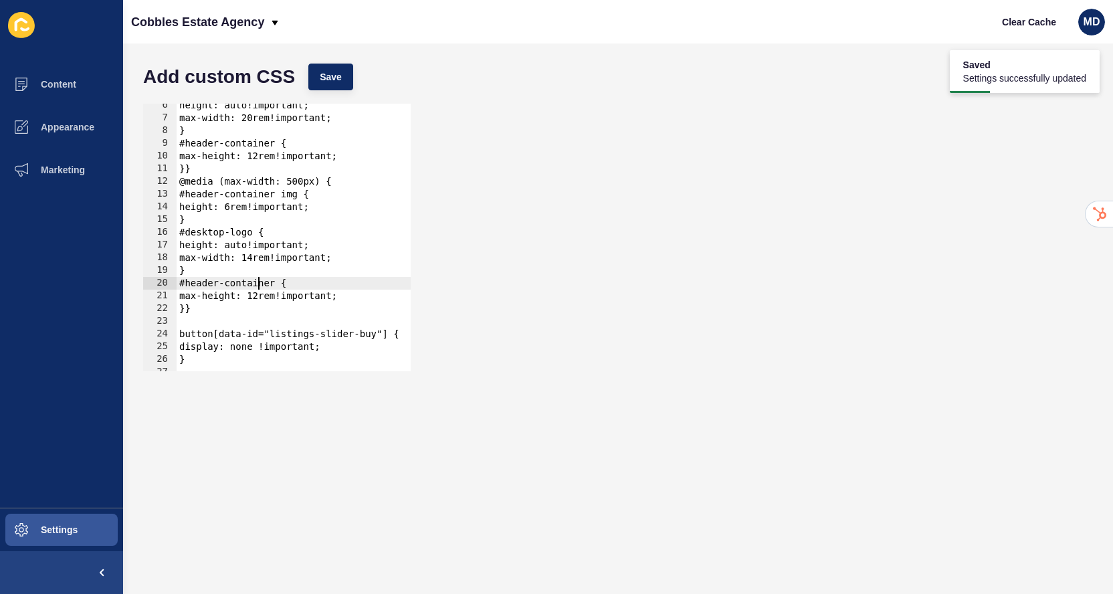
click at [258, 295] on div "height: auto!important; max-width: 20rem!important; } #header-container { max-h…" at bounding box center [368, 245] width 382 height 293
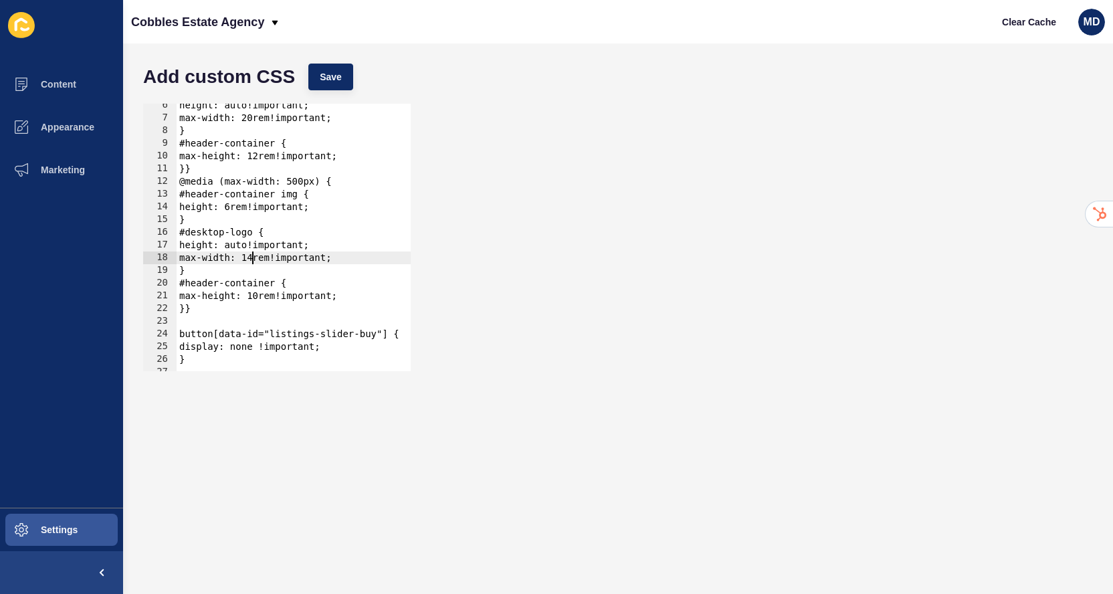
click at [252, 253] on div "height: auto!important; max-width: 20rem!important; } #header-container { max-h…" at bounding box center [368, 245] width 382 height 293
click at [324, 71] on span "Save" at bounding box center [331, 76] width 22 height 13
click at [229, 207] on div "height: auto!important; max-width: 20rem!important; } #header-container { max-h…" at bounding box center [368, 245] width 382 height 293
click at [329, 80] on span "Save" at bounding box center [331, 76] width 22 height 13
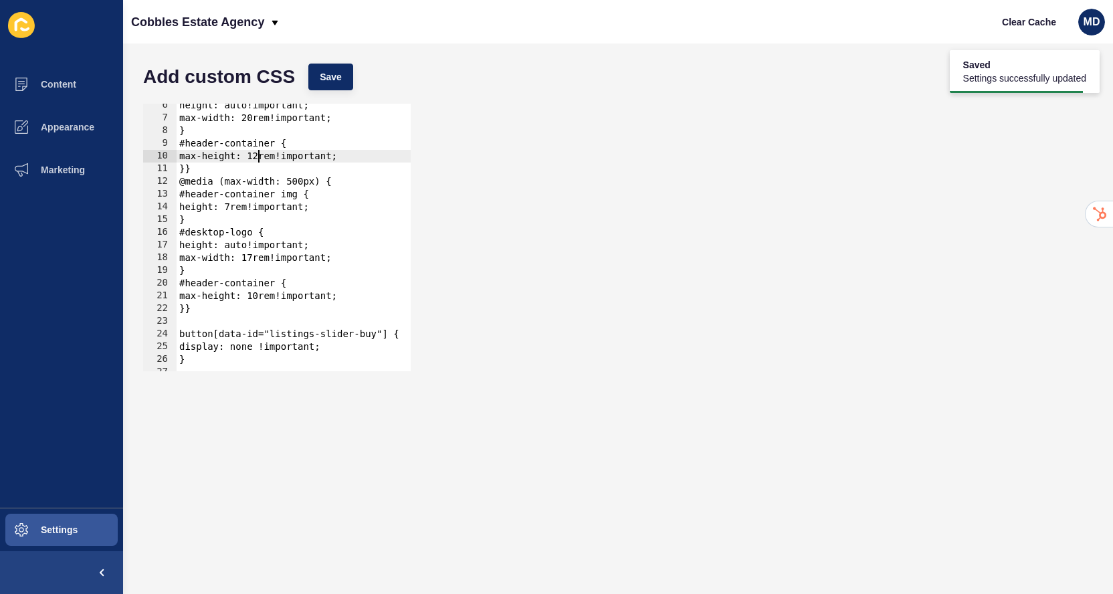
click at [258, 159] on div "height: auto!important; max-width: 20rem!important; } #header-container { max-h…" at bounding box center [368, 245] width 382 height 293
click at [325, 72] on span "Save" at bounding box center [331, 76] width 22 height 13
click at [254, 158] on div "height: auto!important; max-width: 20rem!important; } #header-container { max-h…" at bounding box center [368, 245] width 382 height 293
type textarea "max-height: 15rem!important;"
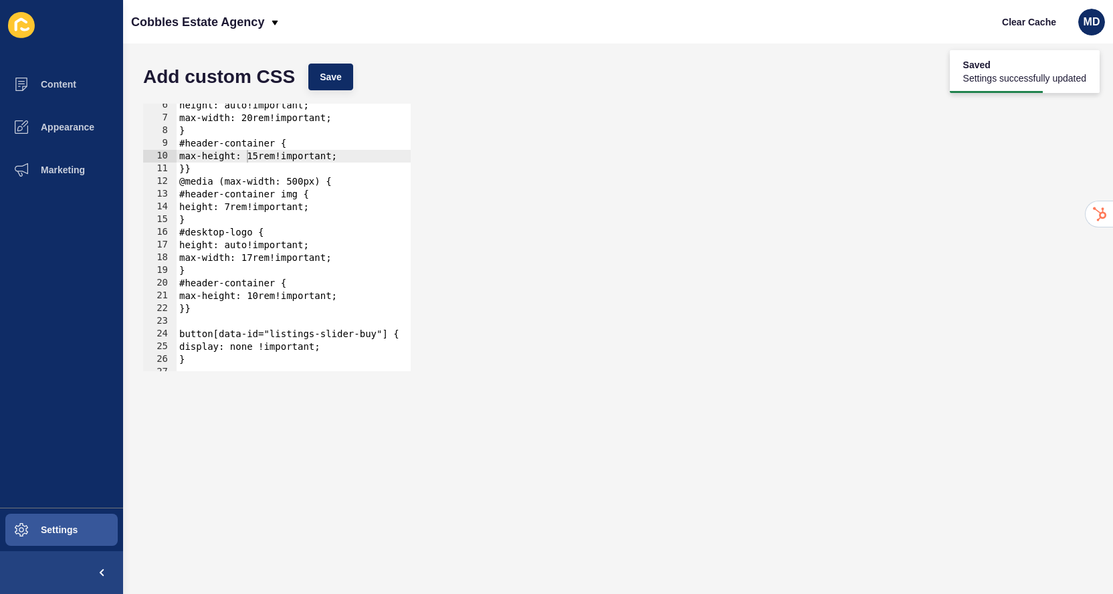
click at [342, 61] on div "Add custom CSS Save" at bounding box center [617, 77] width 963 height 40
click at [334, 70] on span "Save" at bounding box center [331, 76] width 22 height 13
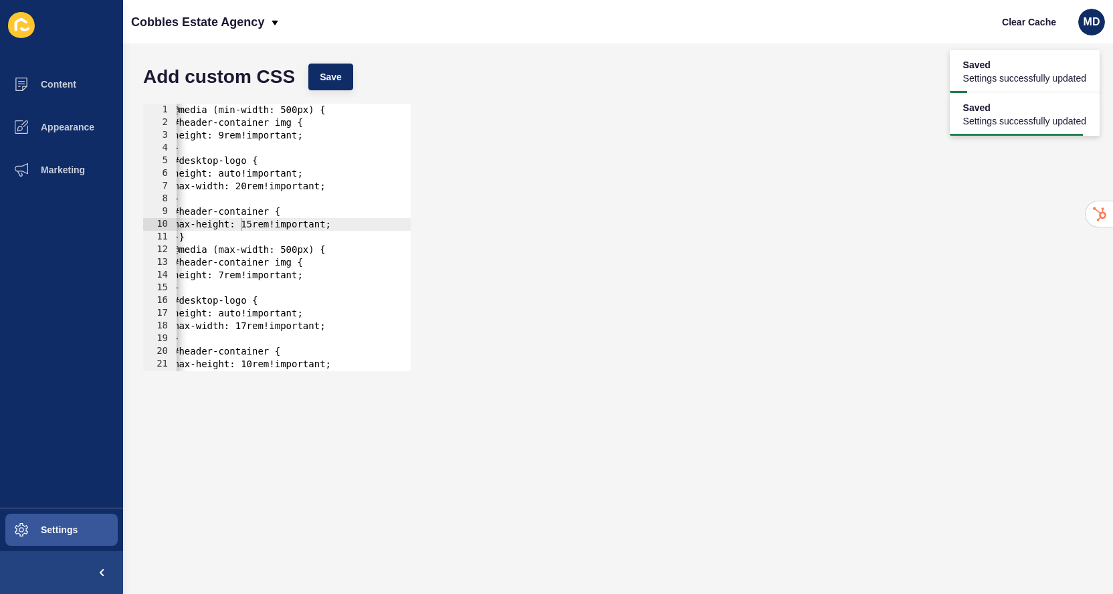
scroll to position [0, 0]
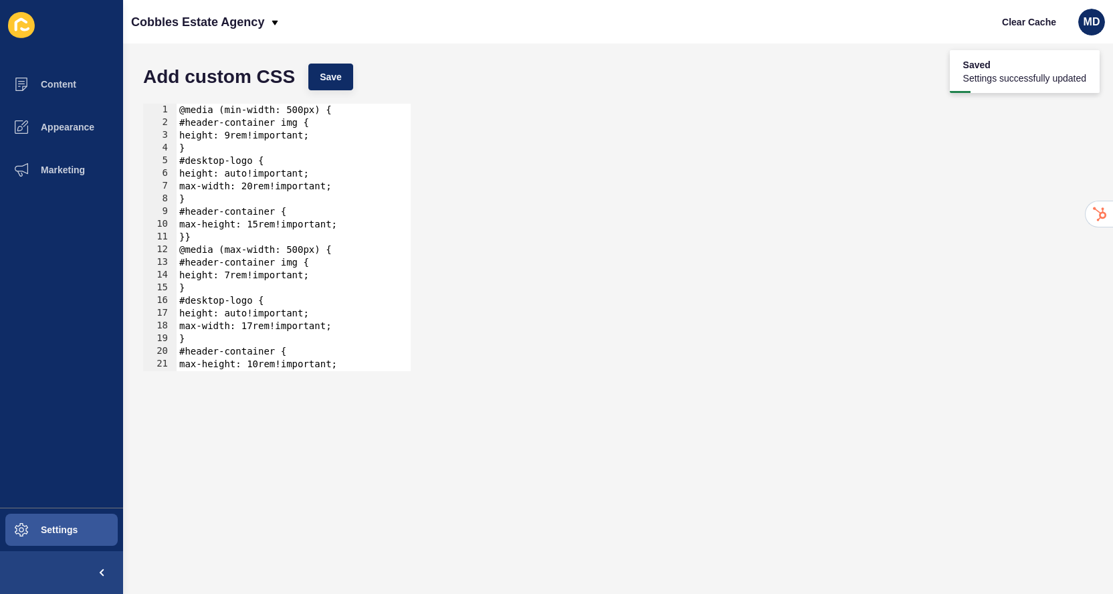
click at [250, 184] on div "@media (min-width: 500px) { #header-container img { height: 9rem!important; } #…" at bounding box center [368, 250] width 382 height 293
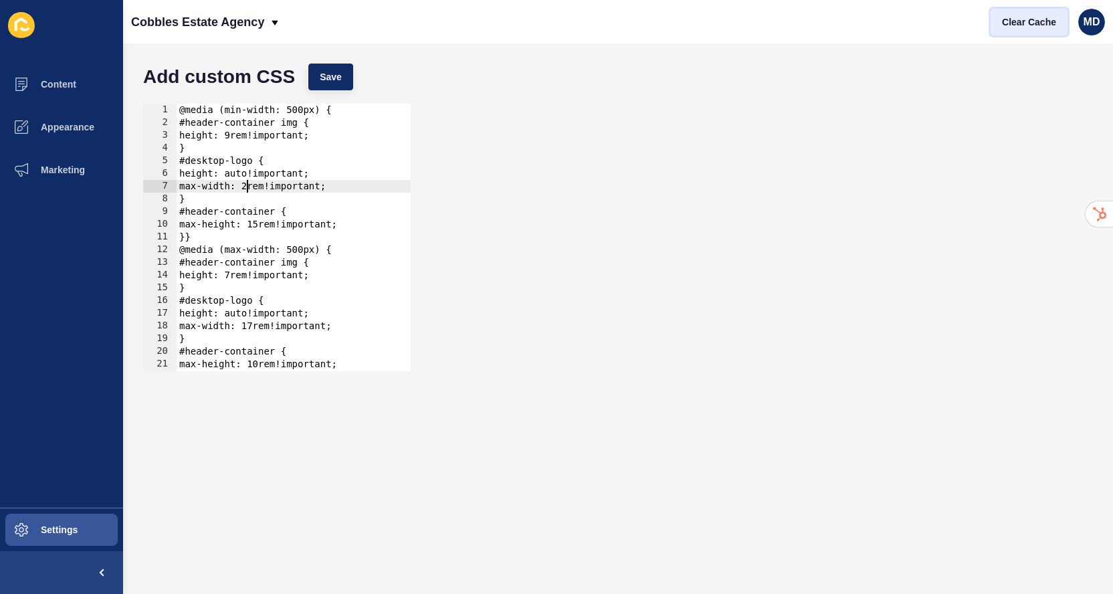
click at [1042, 24] on span "Clear Cache" at bounding box center [1029, 21] width 54 height 13
click at [241, 191] on div "@media (min-width: 500px) { #header-container img { height: 9rem!important; } #…" at bounding box center [368, 250] width 382 height 293
click at [246, 188] on div "@media (min-width: 500px) { #header-container img { height: 9rem!important; } #…" at bounding box center [368, 250] width 382 height 293
click at [337, 79] on span "Save" at bounding box center [331, 76] width 22 height 13
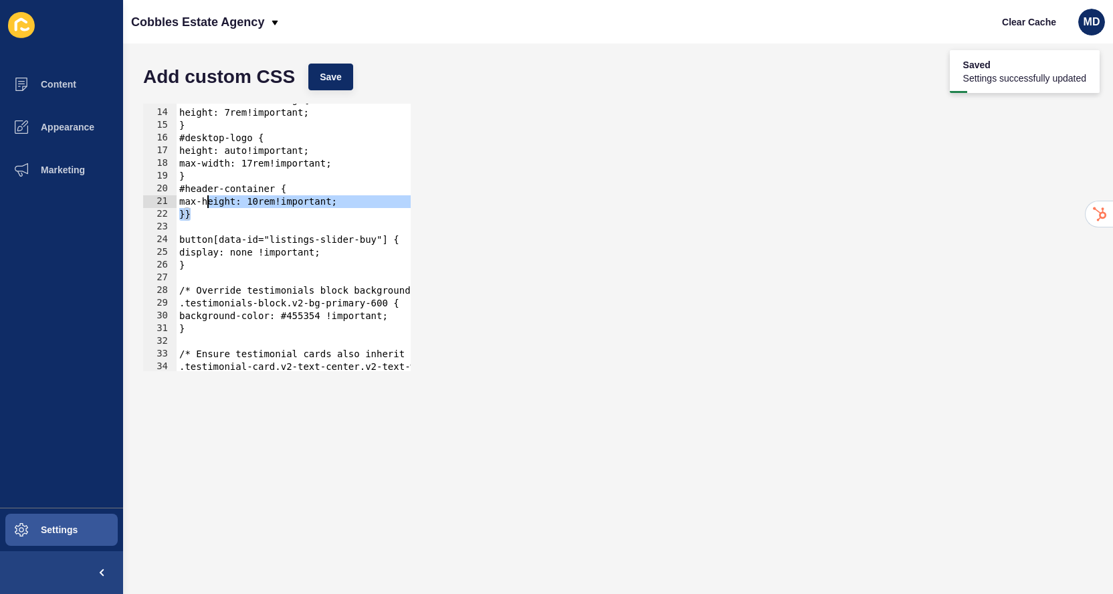
scroll to position [0, 0]
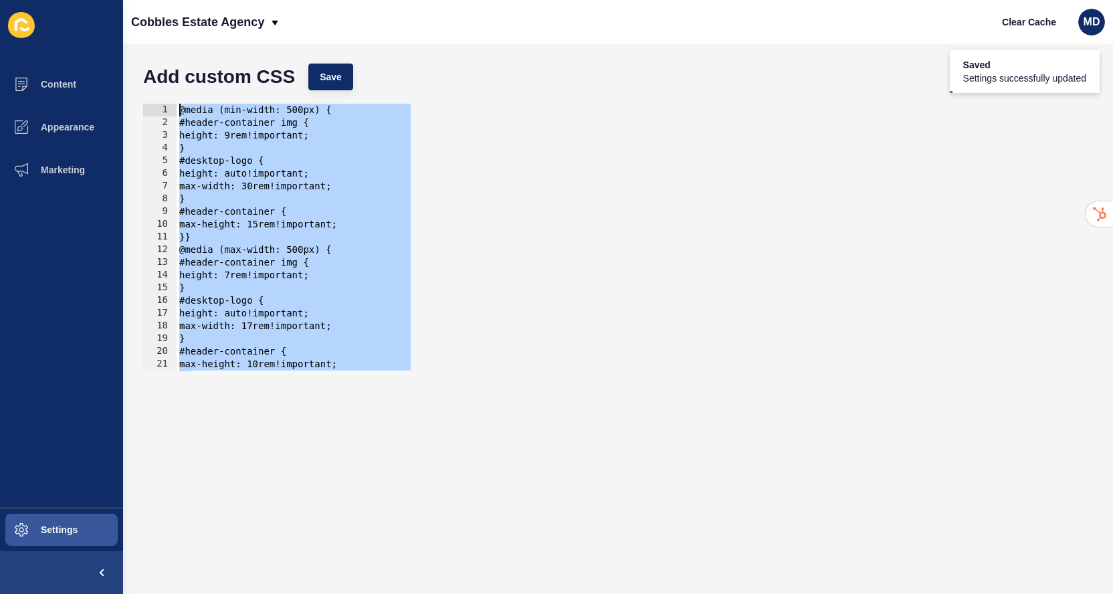
drag, startPoint x: 207, startPoint y: 219, endPoint x: 219, endPoint y: 71, distance: 148.4
click at [219, 71] on form "Add custom CSS Save }} 1 2 3 4 5 6 7 8 9 10 11 12 13 14 15 16 17 18 19 20 21 22…" at bounding box center [617, 319] width 963 height 524
type textarea "@media (min-width: 500px) { #header-container img {"
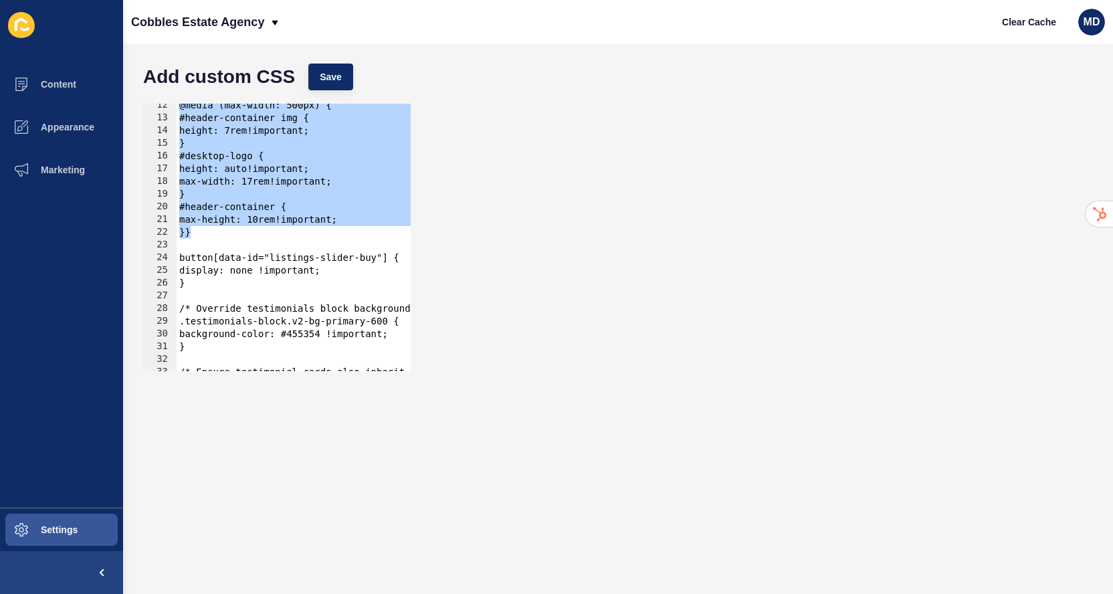
paste textarea
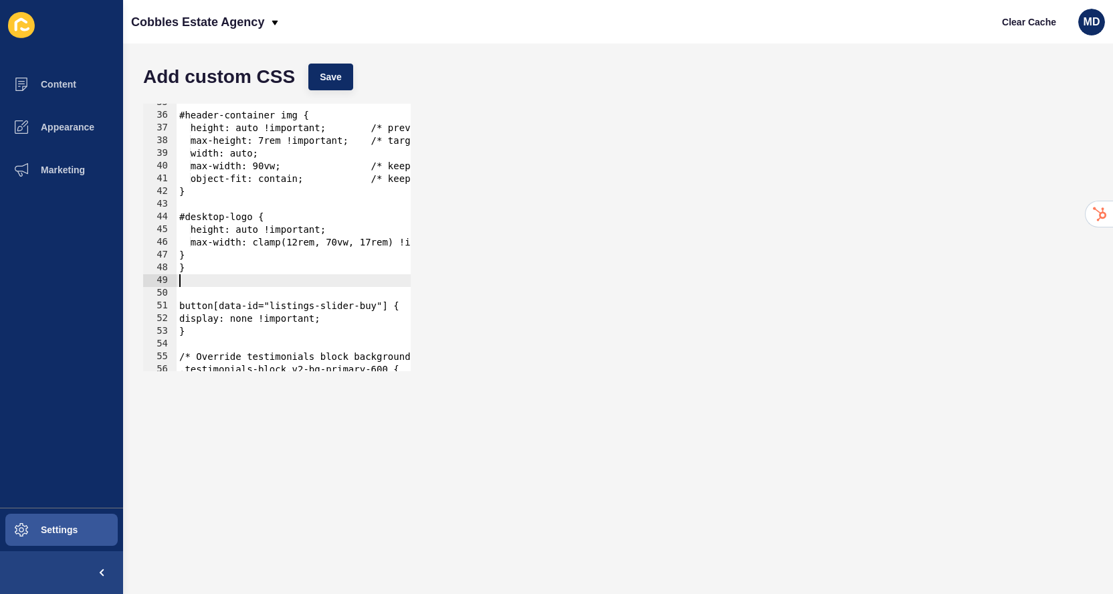
scroll to position [440, 0]
click at [327, 74] on span "Save" at bounding box center [331, 76] width 22 height 13
click at [1016, 27] on span "Clear Cache" at bounding box center [1029, 21] width 54 height 13
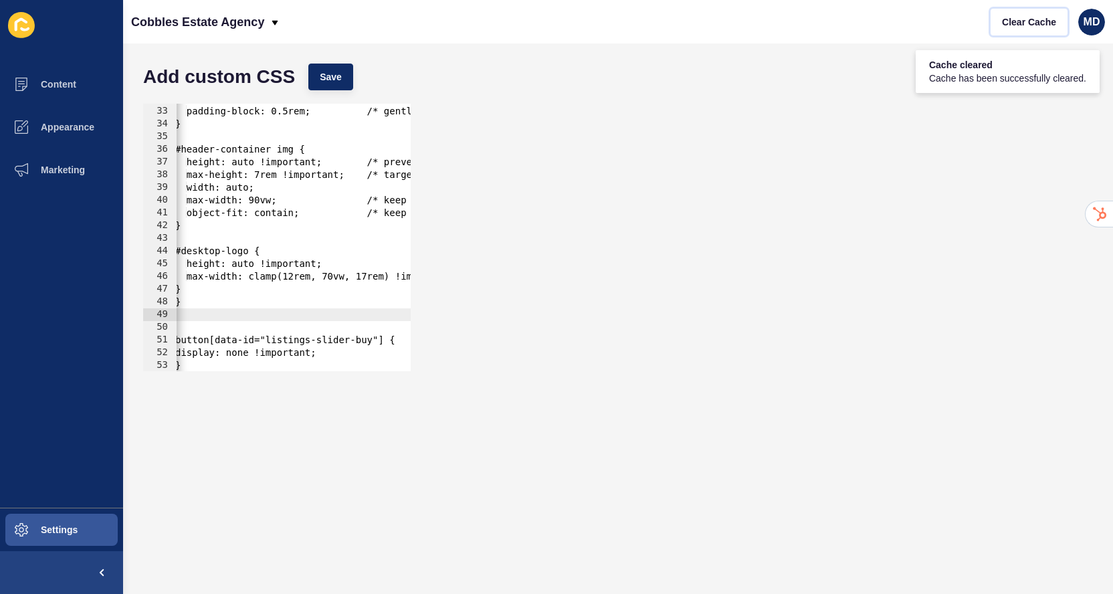
scroll to position [0, 0]
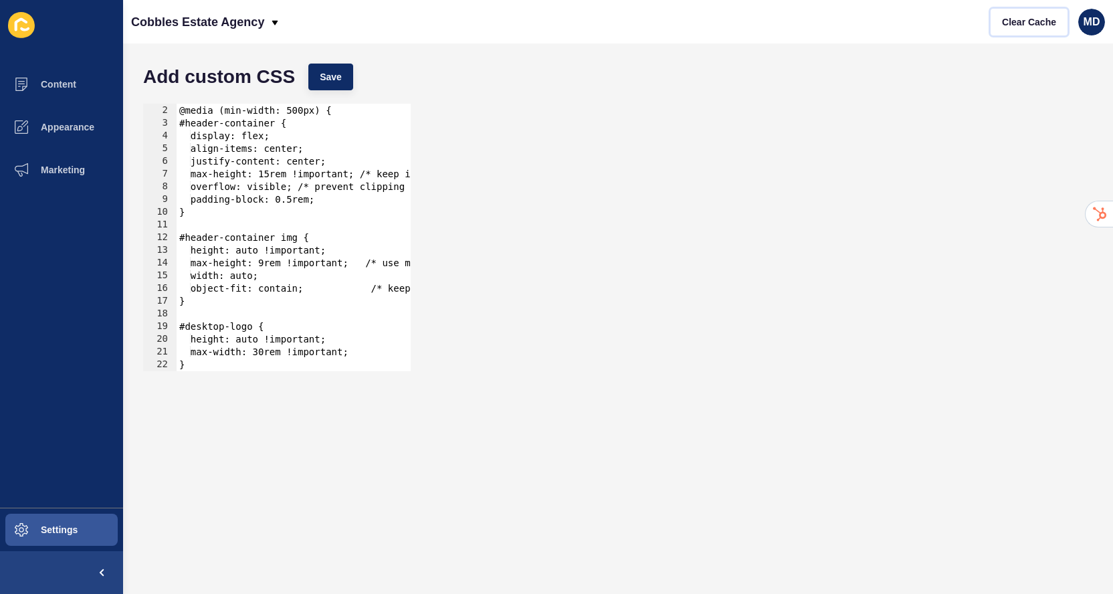
scroll to position [12, 0]
click at [278, 174] on div "/* Desktop and up */ @media (min-width: 500px) { #header-container { display: f…" at bounding box center [430, 238] width 506 height 293
click at [343, 70] on button "Save" at bounding box center [330, 77] width 45 height 27
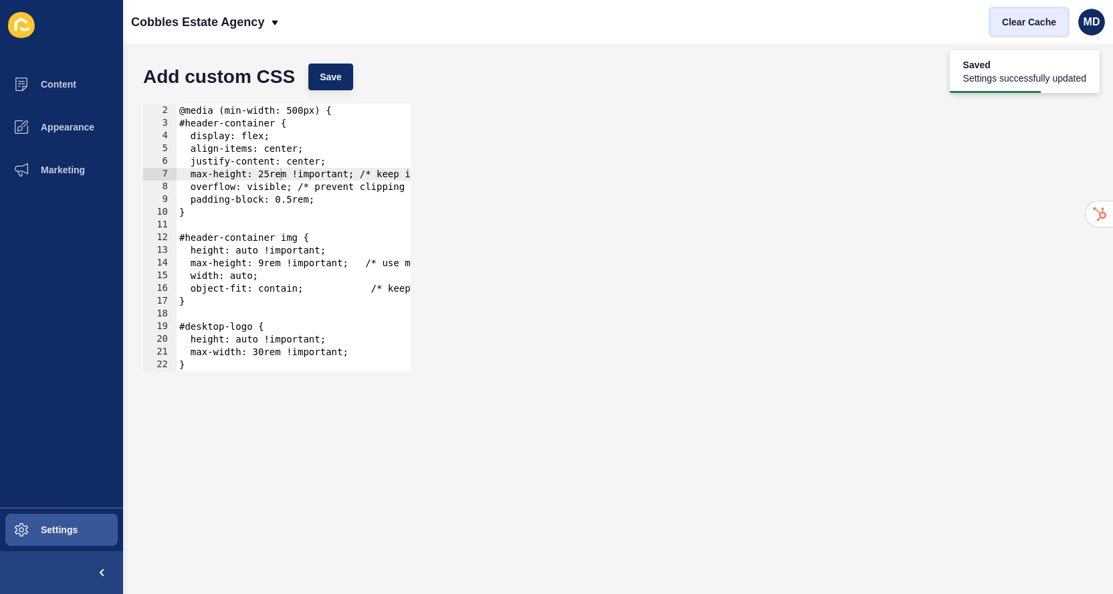
click at [1020, 31] on button "Clear Cache" at bounding box center [1029, 22] width 77 height 27
click at [269, 179] on div "/* Desktop and up */ @media (min-width: 500px) { #header-container { display: f…" at bounding box center [430, 238] width 506 height 293
click at [280, 178] on div "/* Desktop and up */ @media (min-width: 500px) { #header-container { display: f…" at bounding box center [430, 238] width 506 height 293
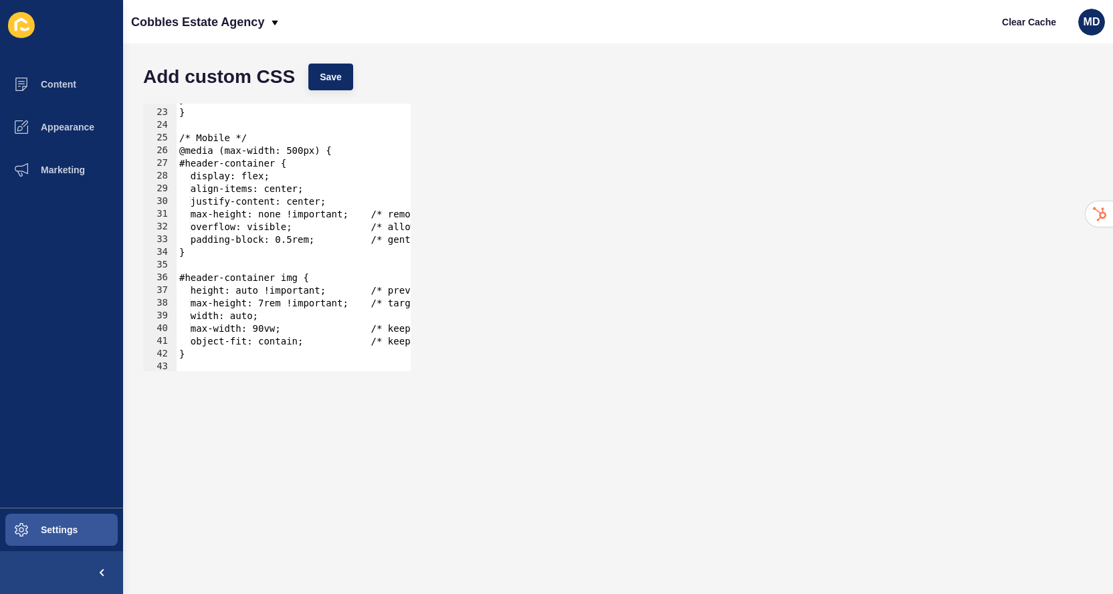
scroll to position [277, 0]
type textarea "max-height: 15rem !important; /* keep if you really want a cap on desktop */"
click at [317, 77] on button "Save" at bounding box center [330, 77] width 45 height 27
click at [1026, 13] on button "Clear Cache" at bounding box center [1029, 22] width 77 height 27
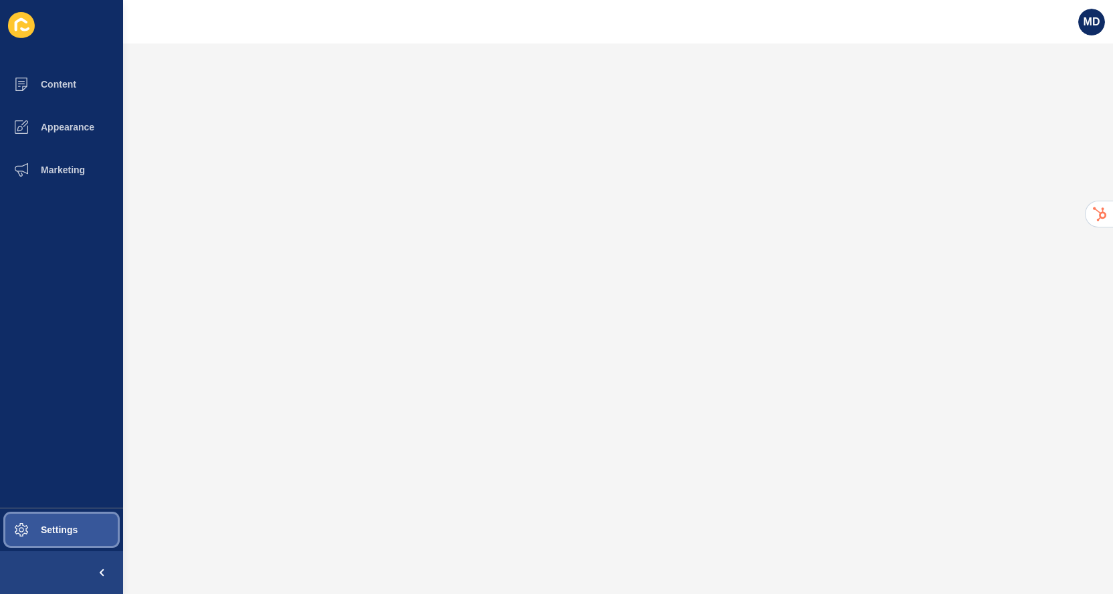
click at [24, 533] on span "Settings" at bounding box center [38, 530] width 80 height 11
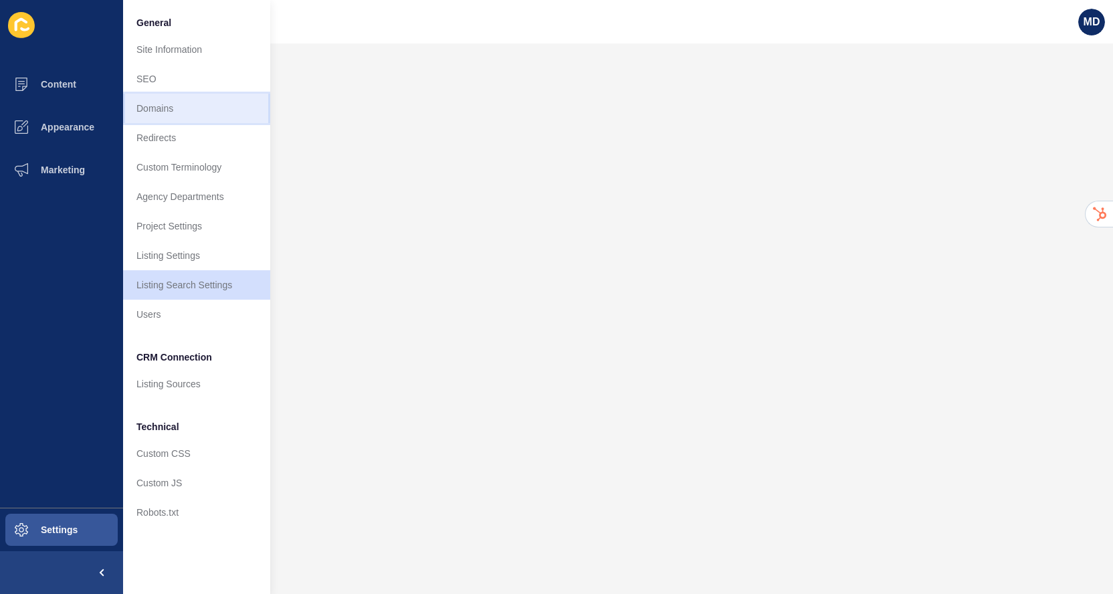
click at [193, 118] on link "Domains" at bounding box center [196, 108] width 147 height 29
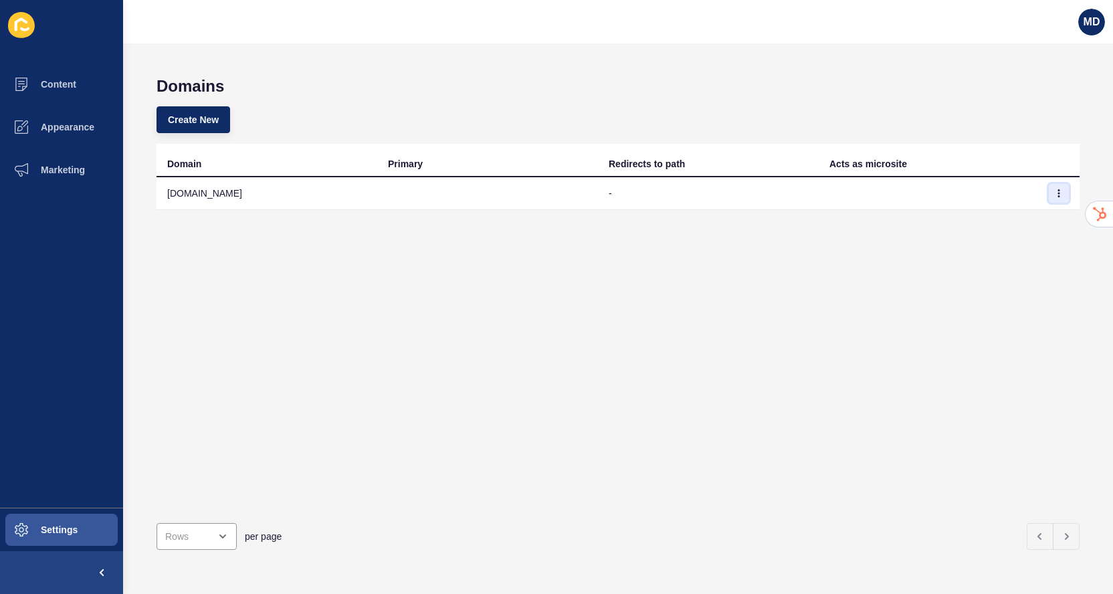
click at [1062, 192] on icon "button" at bounding box center [1059, 193] width 8 height 8
click at [1011, 221] on link "Edit" at bounding box center [1023, 219] width 94 height 29
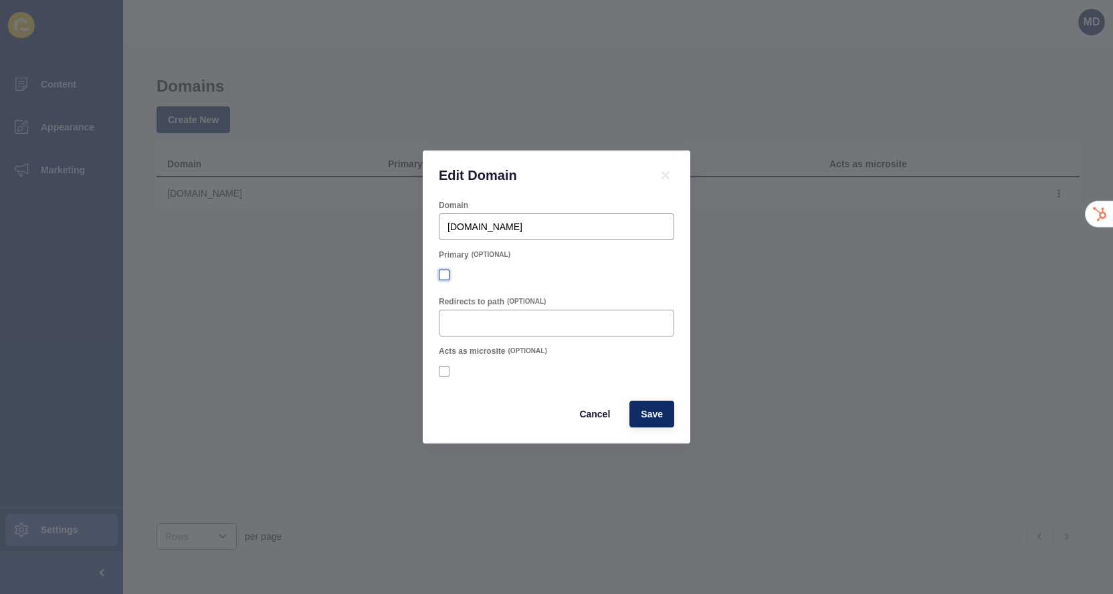
click at [445, 277] on label at bounding box center [444, 275] width 11 height 11
click at [445, 277] on input "Primary" at bounding box center [446, 275] width 9 height 9
checkbox input "true"
click at [648, 424] on button "Save" at bounding box center [652, 414] width 45 height 27
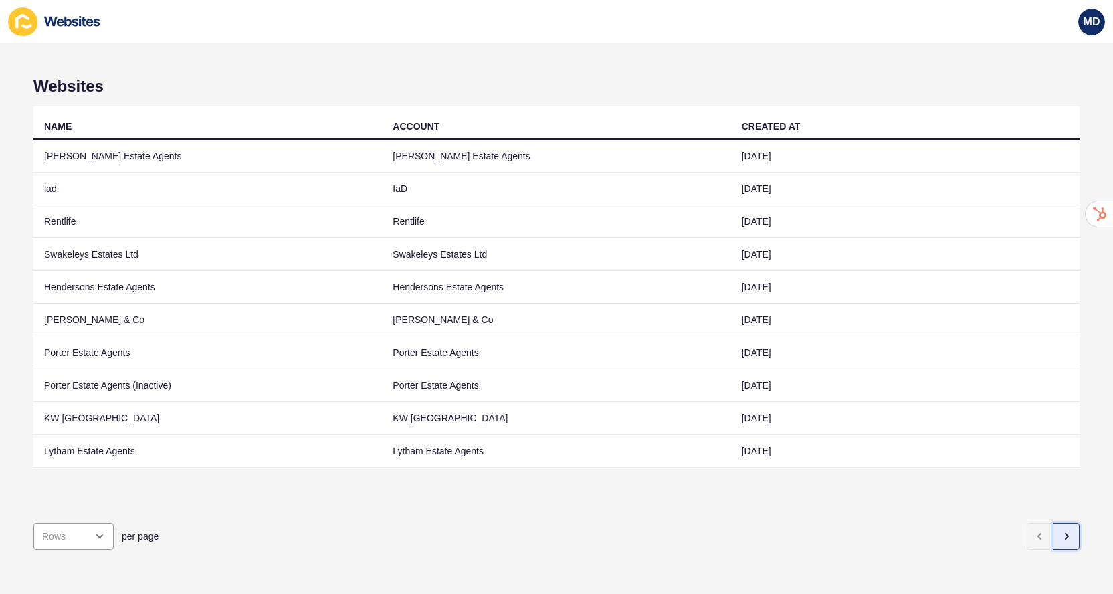
click at [1073, 547] on button "button" at bounding box center [1066, 536] width 27 height 27
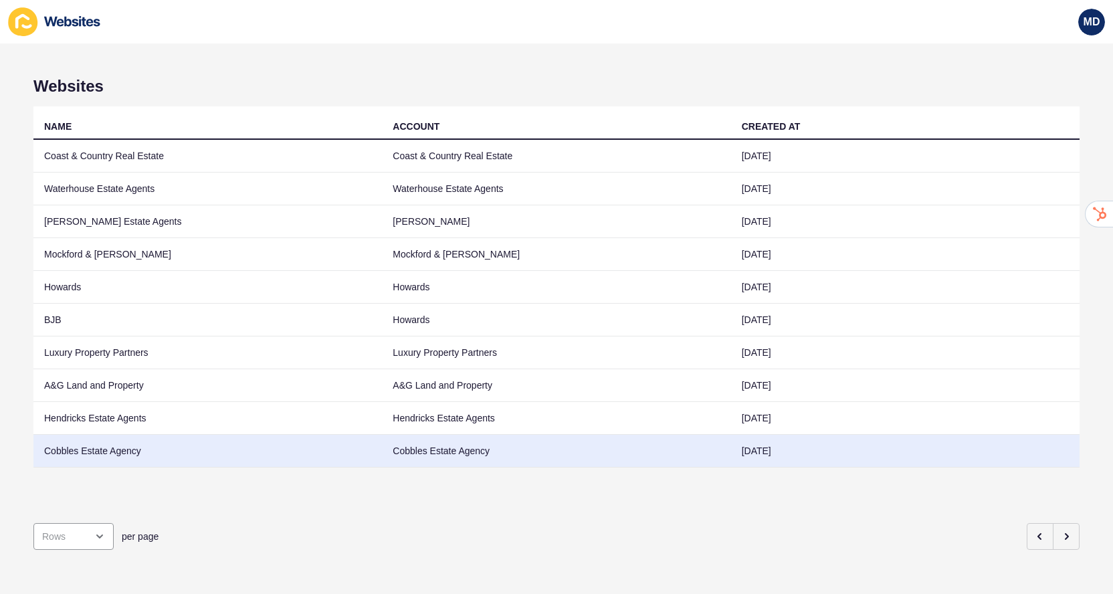
click at [271, 448] on td "Cobbles Estate Agency" at bounding box center [207, 451] width 349 height 33
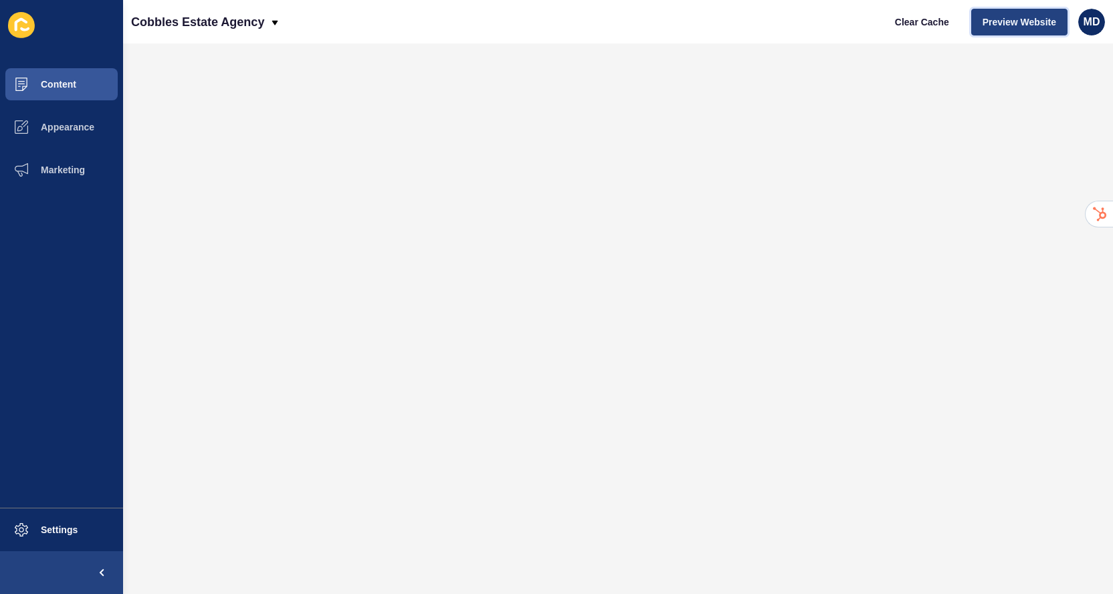
click at [1017, 23] on span "Preview Website" at bounding box center [1020, 21] width 74 height 13
click at [1006, 7] on div "Clear Cache Preview Website MD" at bounding box center [994, 21] width 232 height 37
click at [996, 26] on span "Preview Website" at bounding box center [1020, 21] width 74 height 13
click at [73, 72] on button "Content" at bounding box center [61, 84] width 123 height 43
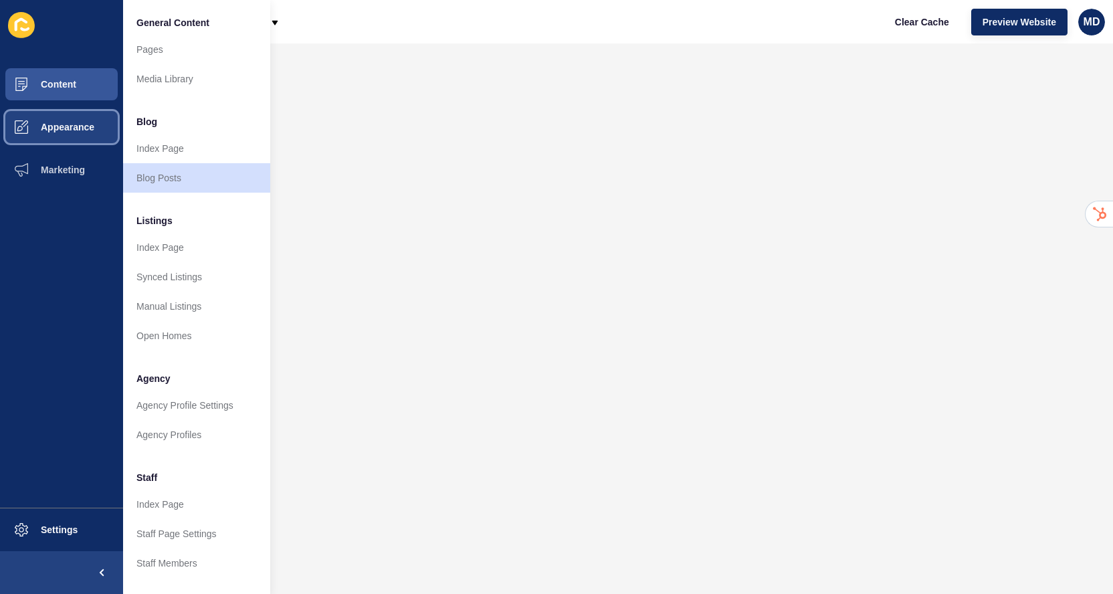
click at [56, 143] on button "Appearance" at bounding box center [61, 127] width 123 height 43
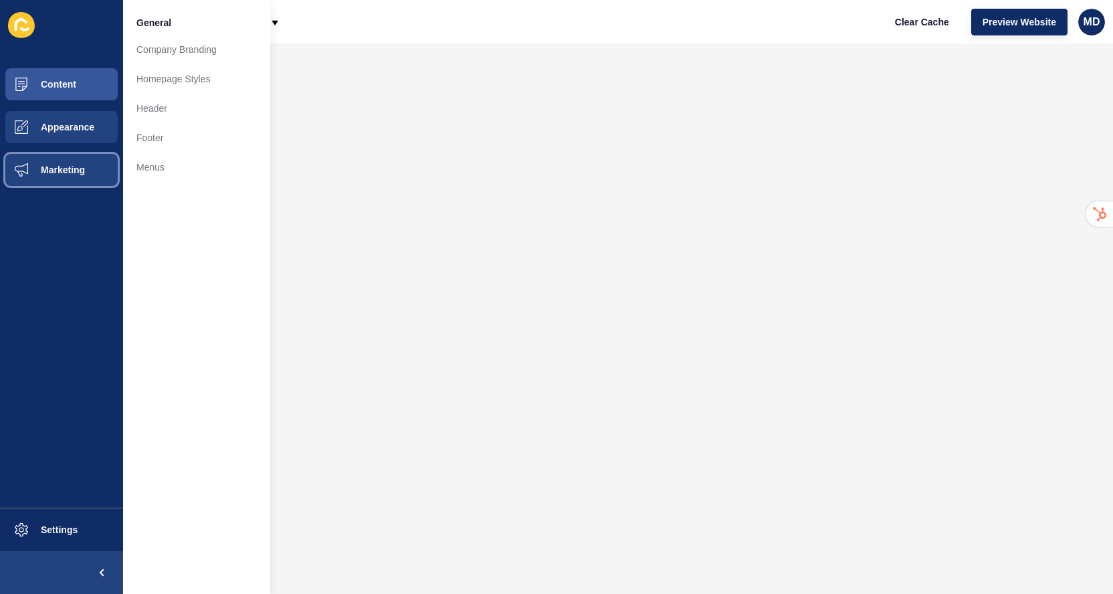
click at [118, 158] on button "Marketing" at bounding box center [61, 170] width 123 height 43
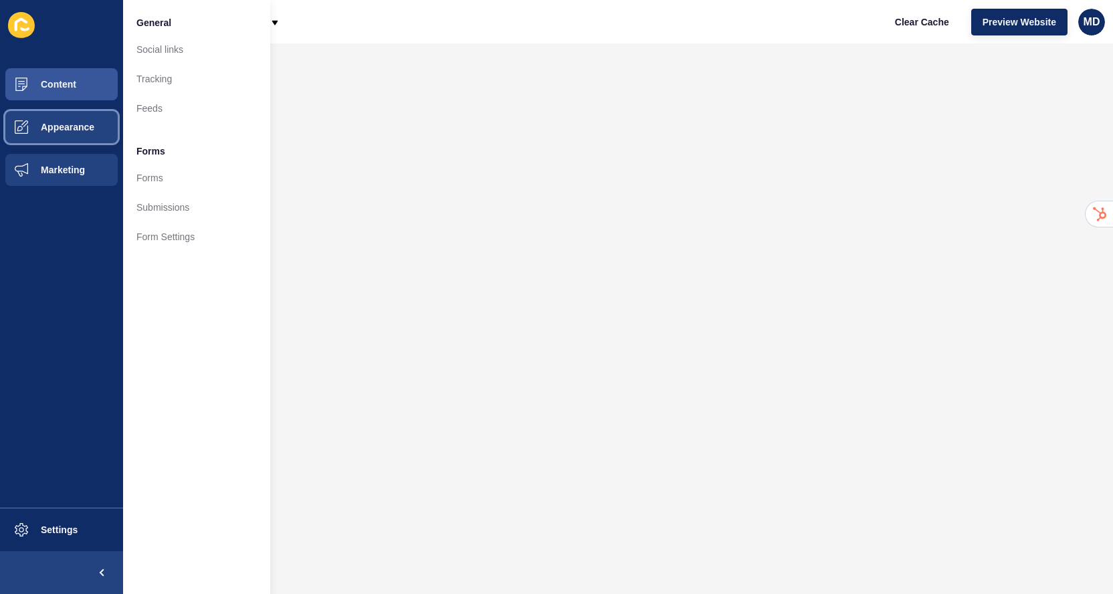
click at [89, 120] on button "Appearance" at bounding box center [61, 127] width 123 height 43
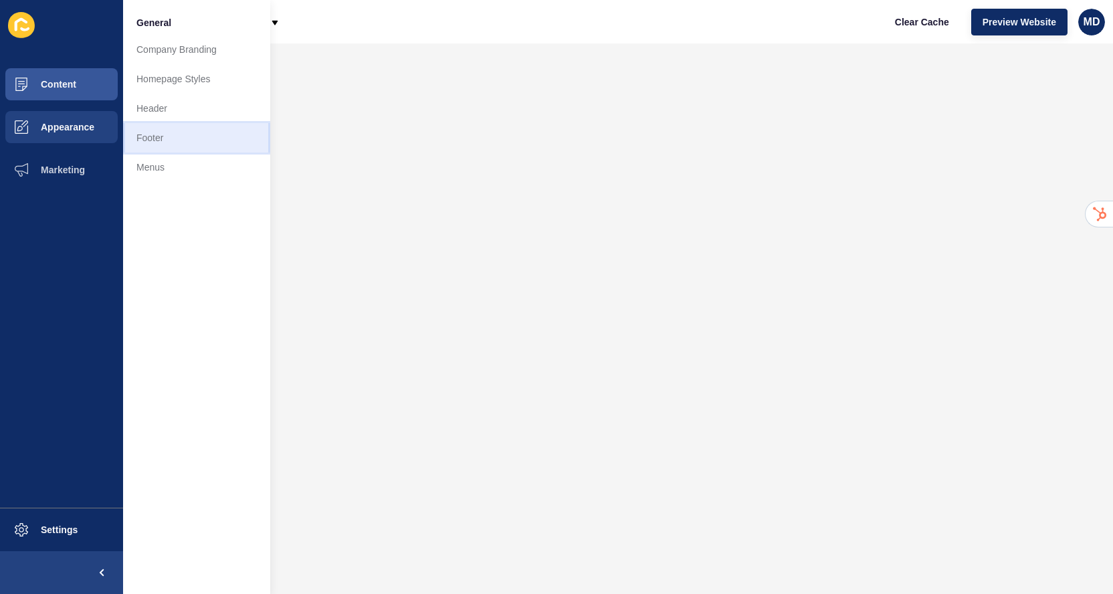
click at [127, 146] on link "Footer" at bounding box center [196, 137] width 147 height 29
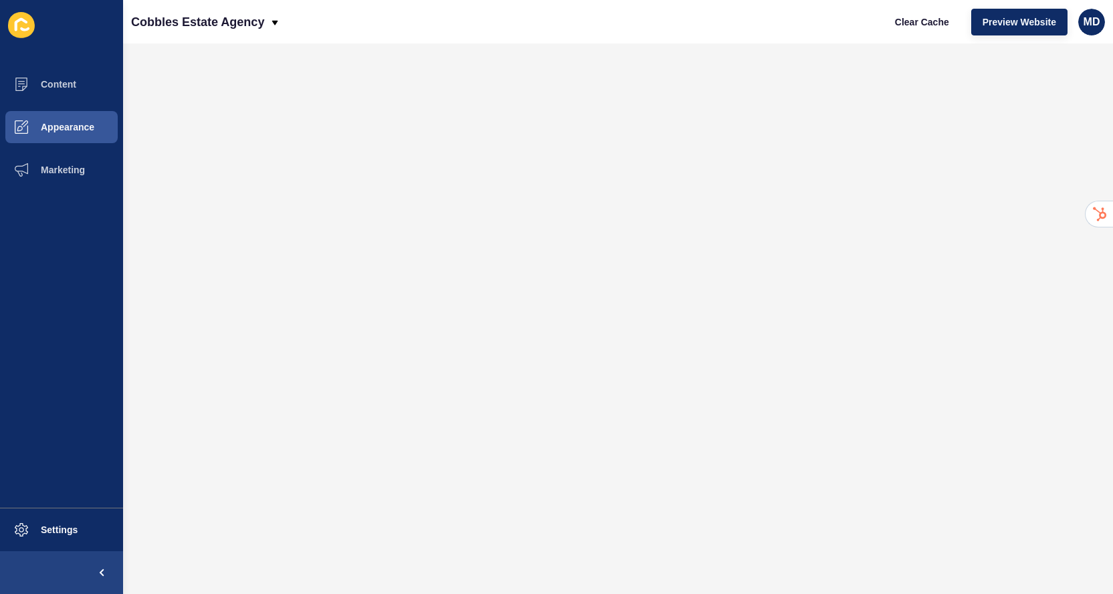
click at [123, 146] on div at bounding box center [49, 297] width 147 height 594
click at [76, 135] on button "Appearance" at bounding box center [61, 127] width 123 height 43
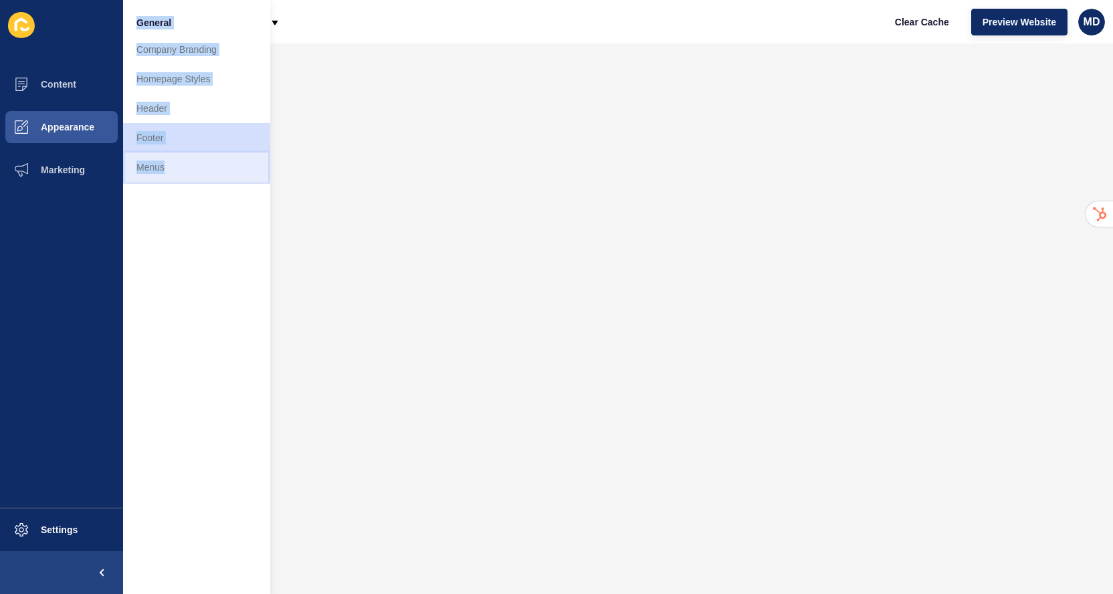
click at [153, 168] on link "Menus" at bounding box center [196, 167] width 147 height 29
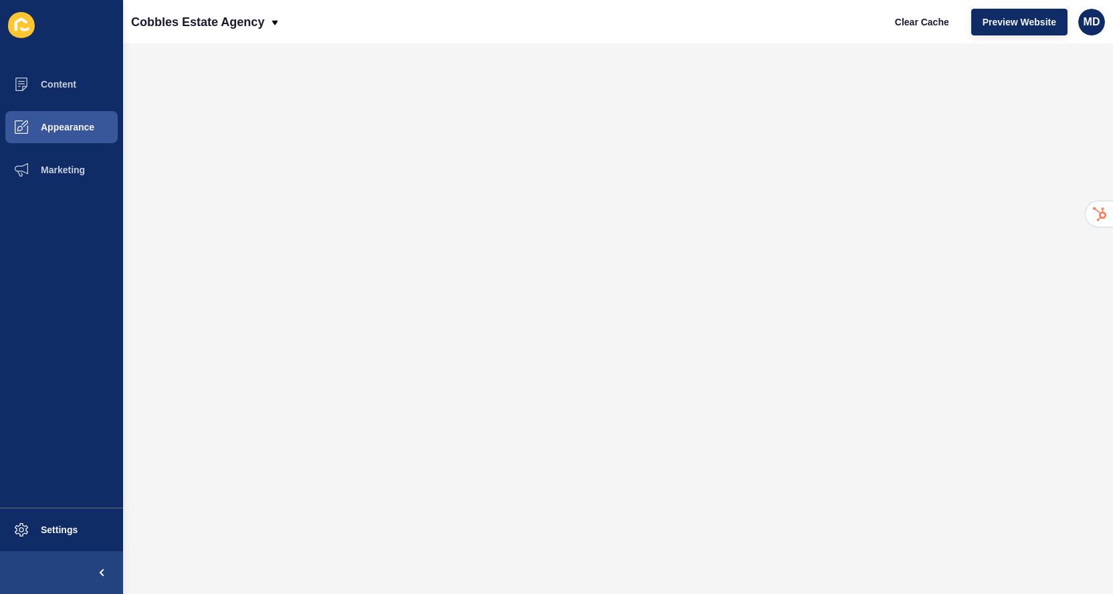
click at [108, 303] on ul "Content Appearance Marketing" at bounding box center [61, 285] width 123 height 445
click at [85, 99] on button "Content" at bounding box center [61, 84] width 123 height 43
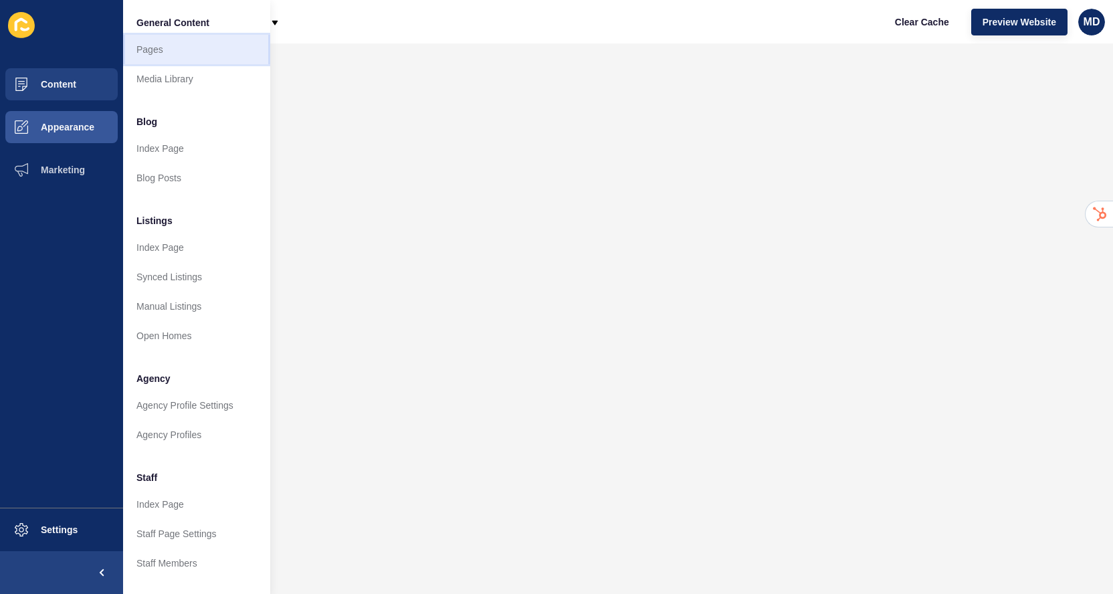
click at [152, 52] on link "Pages" at bounding box center [196, 49] width 147 height 29
